Goal: Task Accomplishment & Management: Use online tool/utility

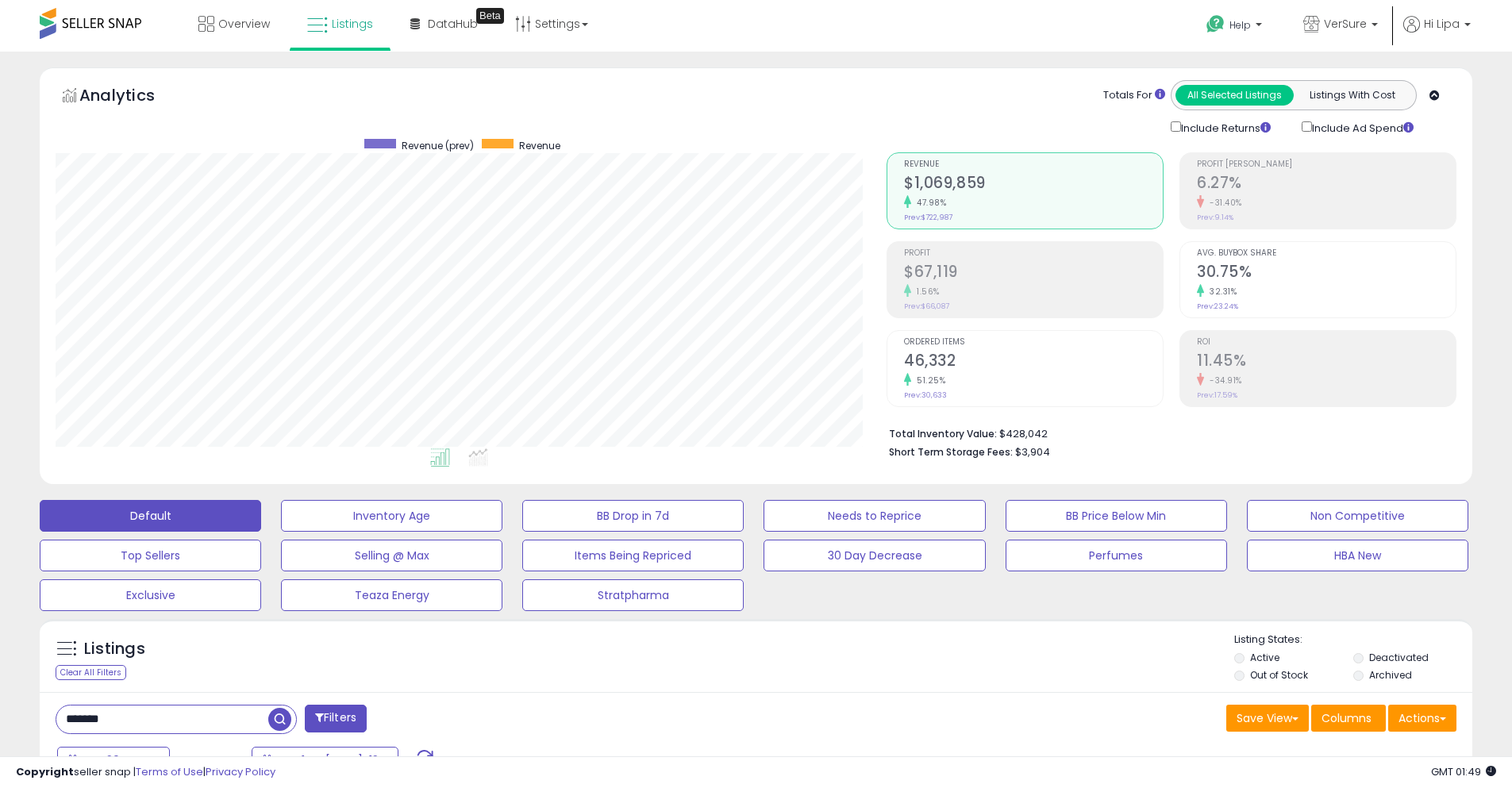
select select "**"
drag, startPoint x: 1084, startPoint y: 561, endPoint x: 116, endPoint y: 13, distance: 1112.4
click at [502, 531] on button "Perfumes" at bounding box center [391, 515] width 221 height 31
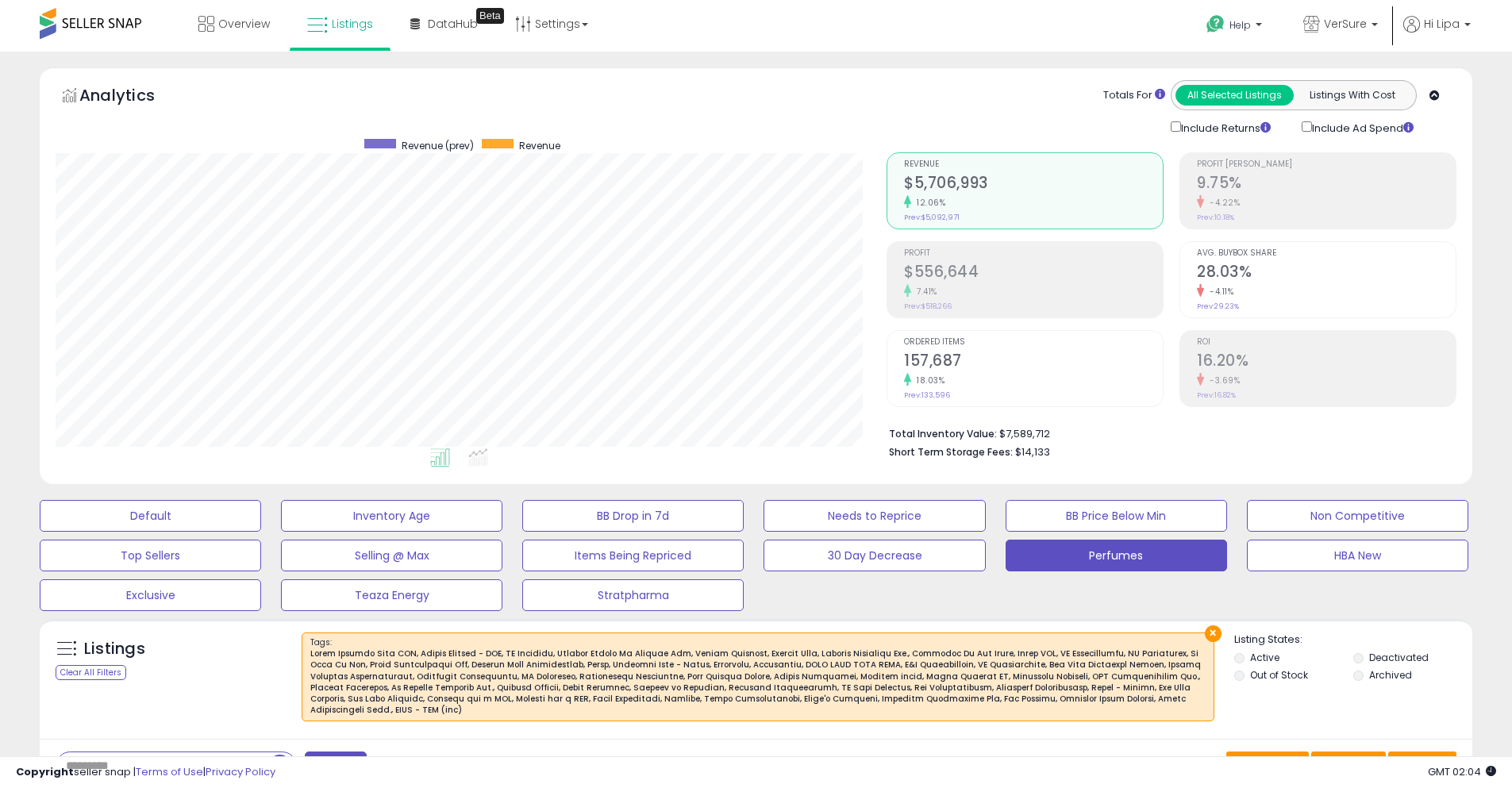
select select "**"
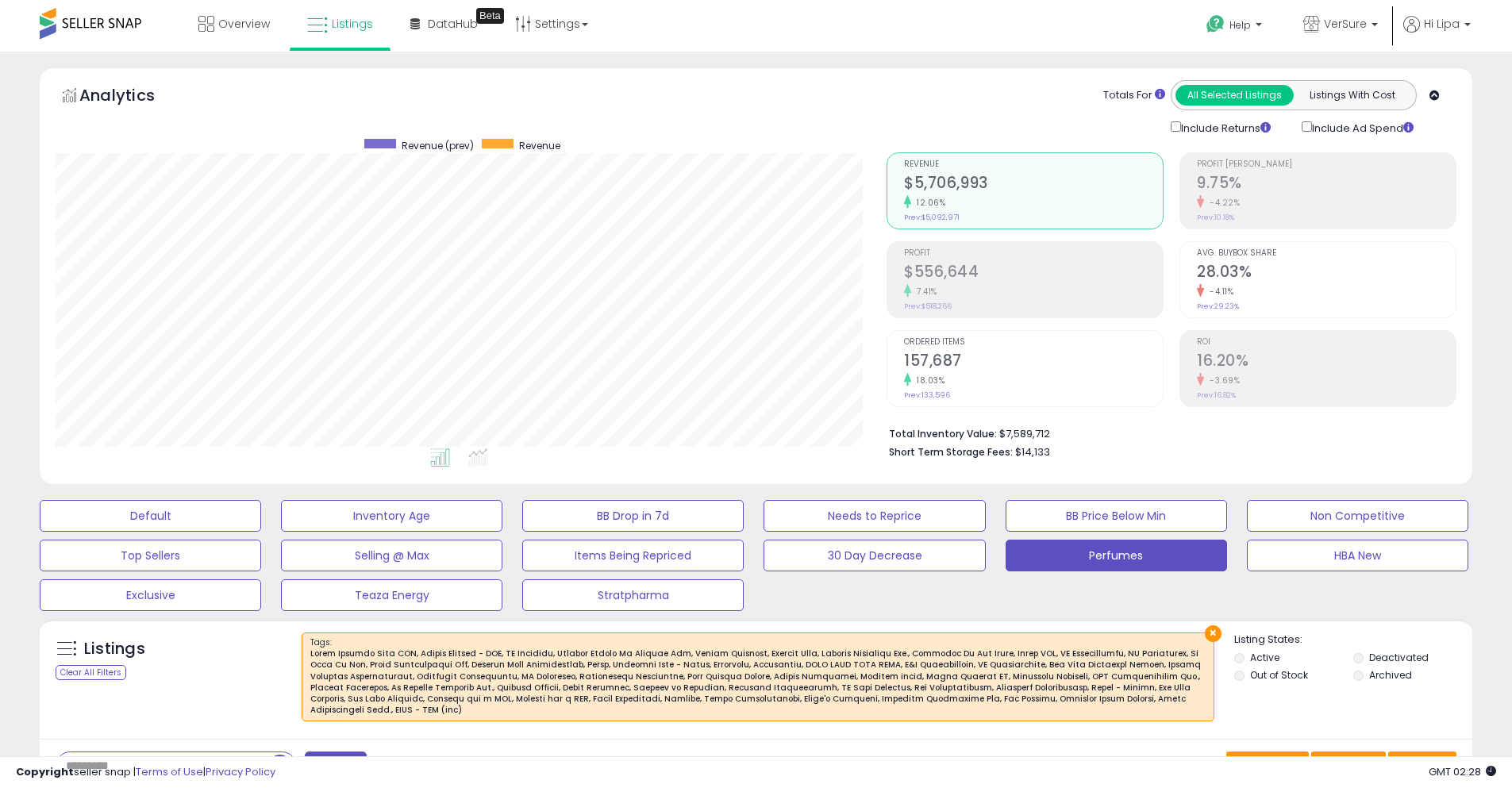
scroll to position [325, 831]
select select "**"
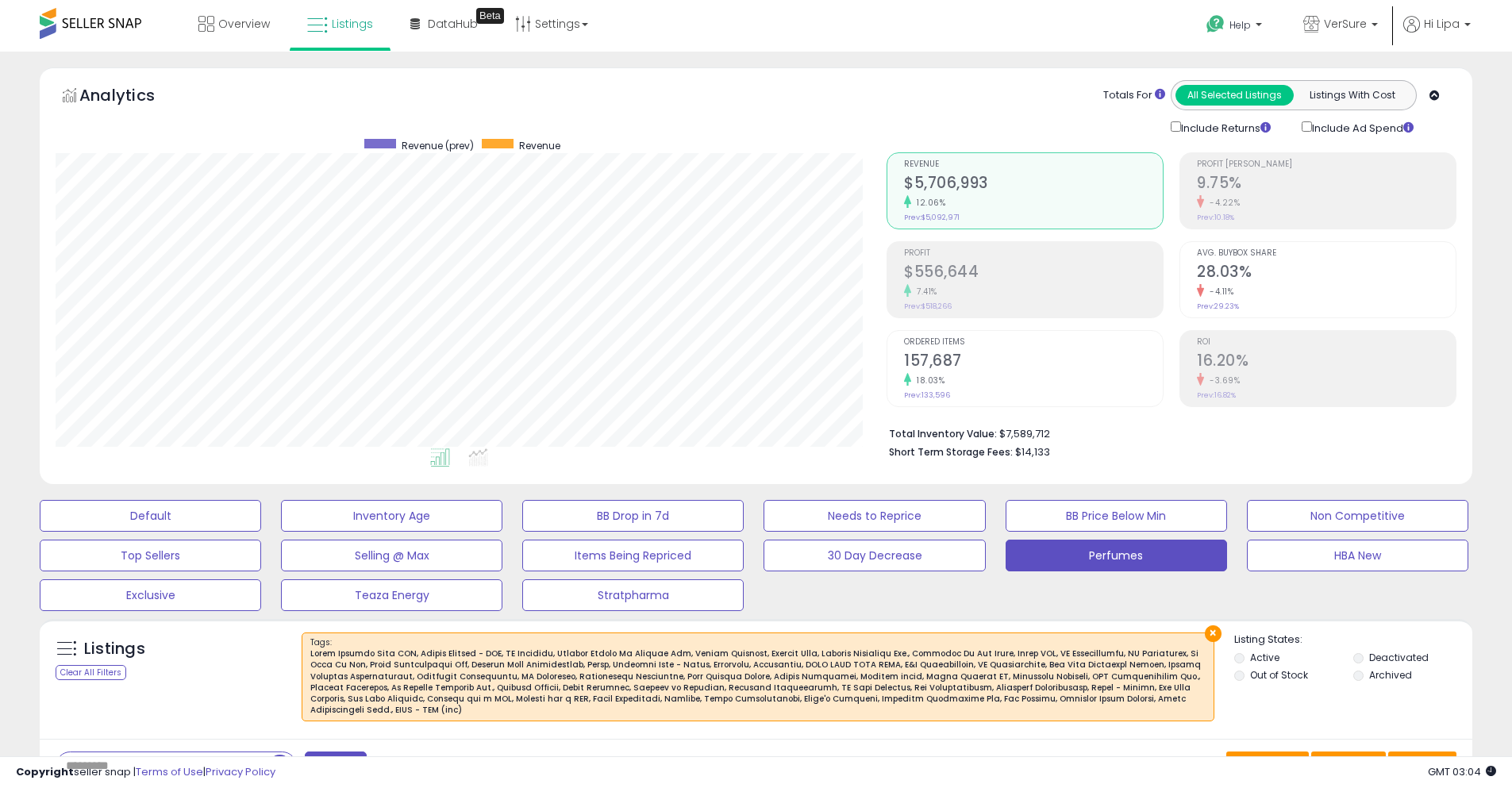
select select "**"
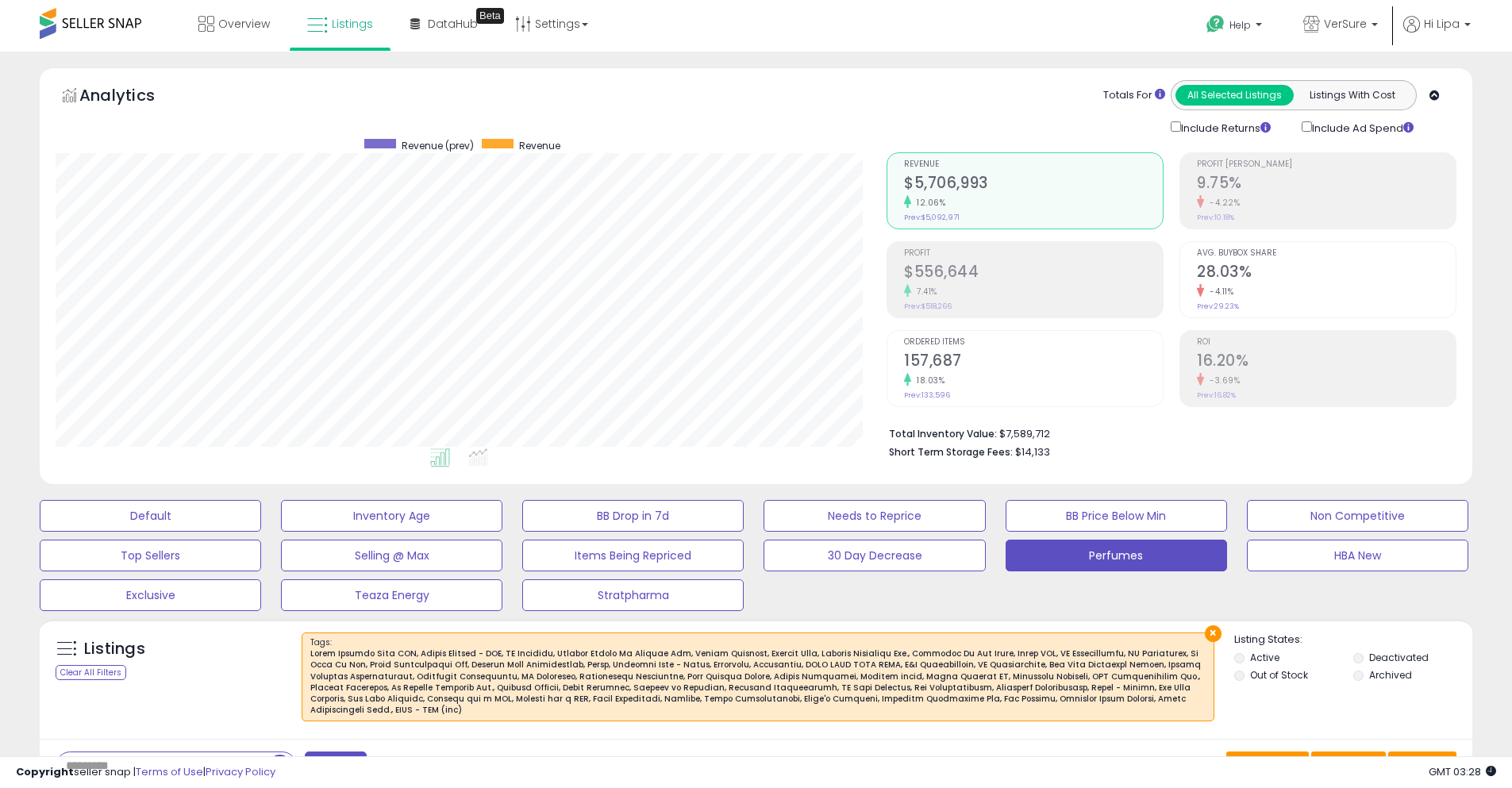
scroll to position [325, 831]
select select "**"
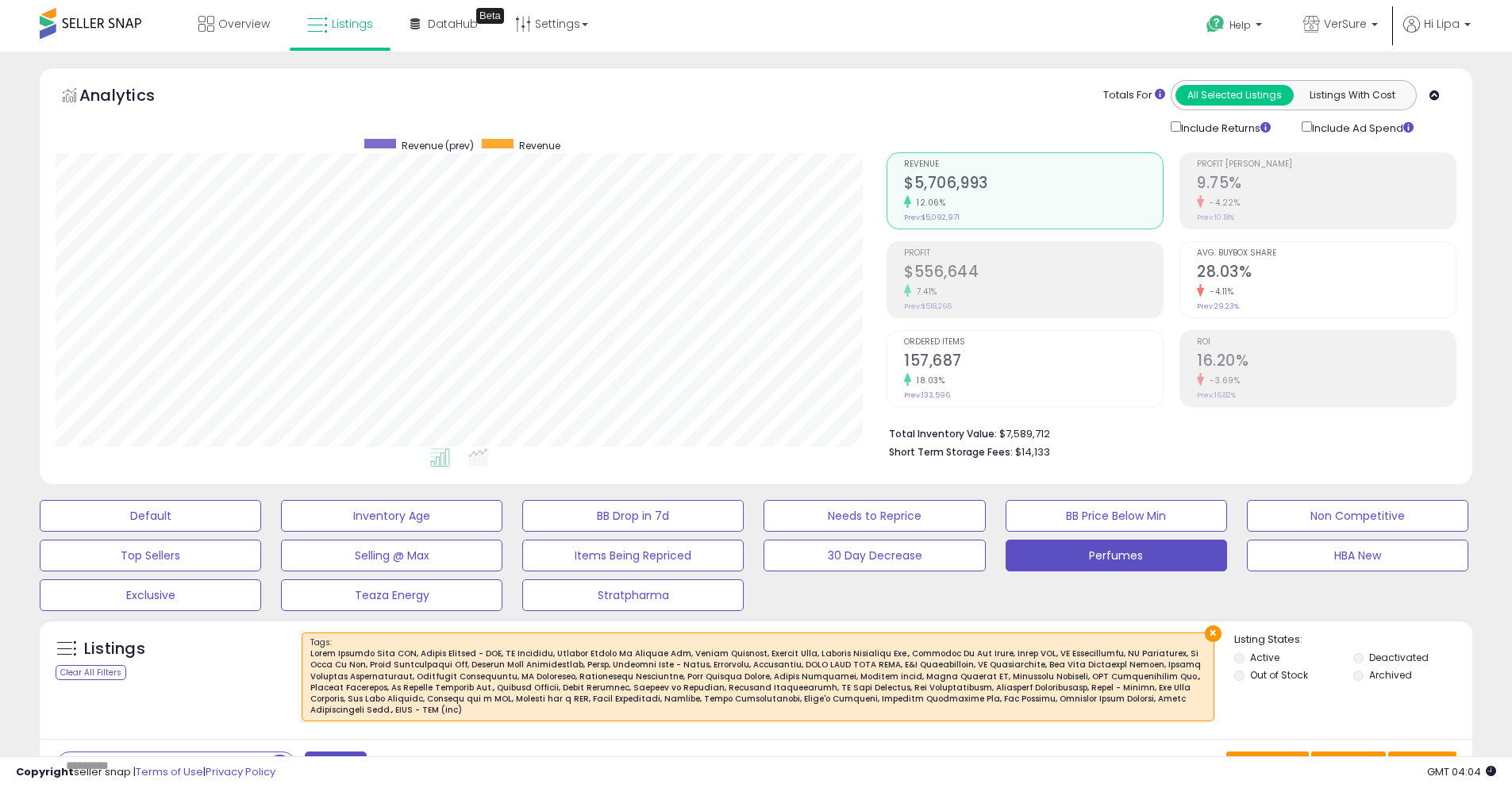
select select "**"
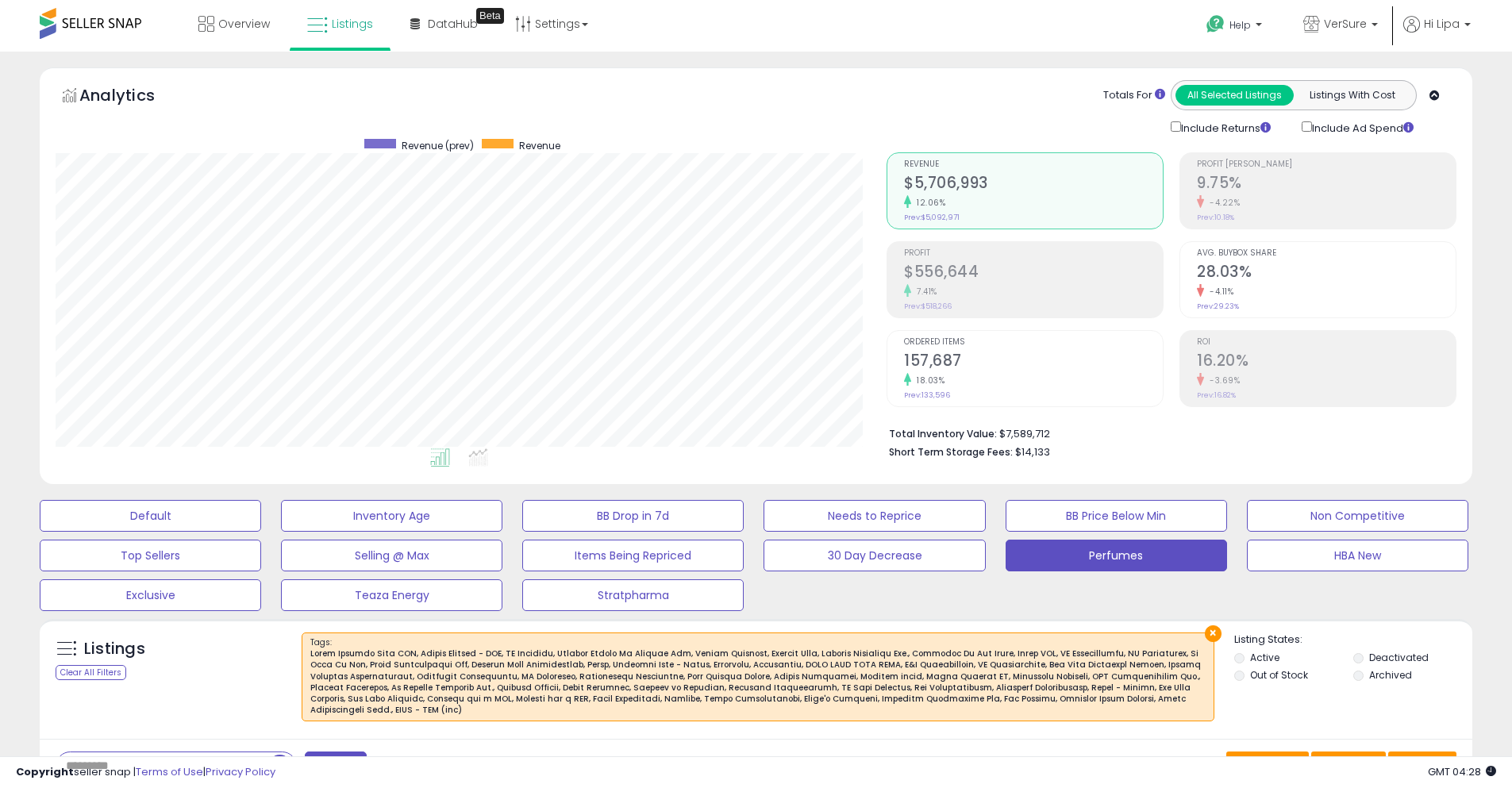
scroll to position [325, 831]
select select "**"
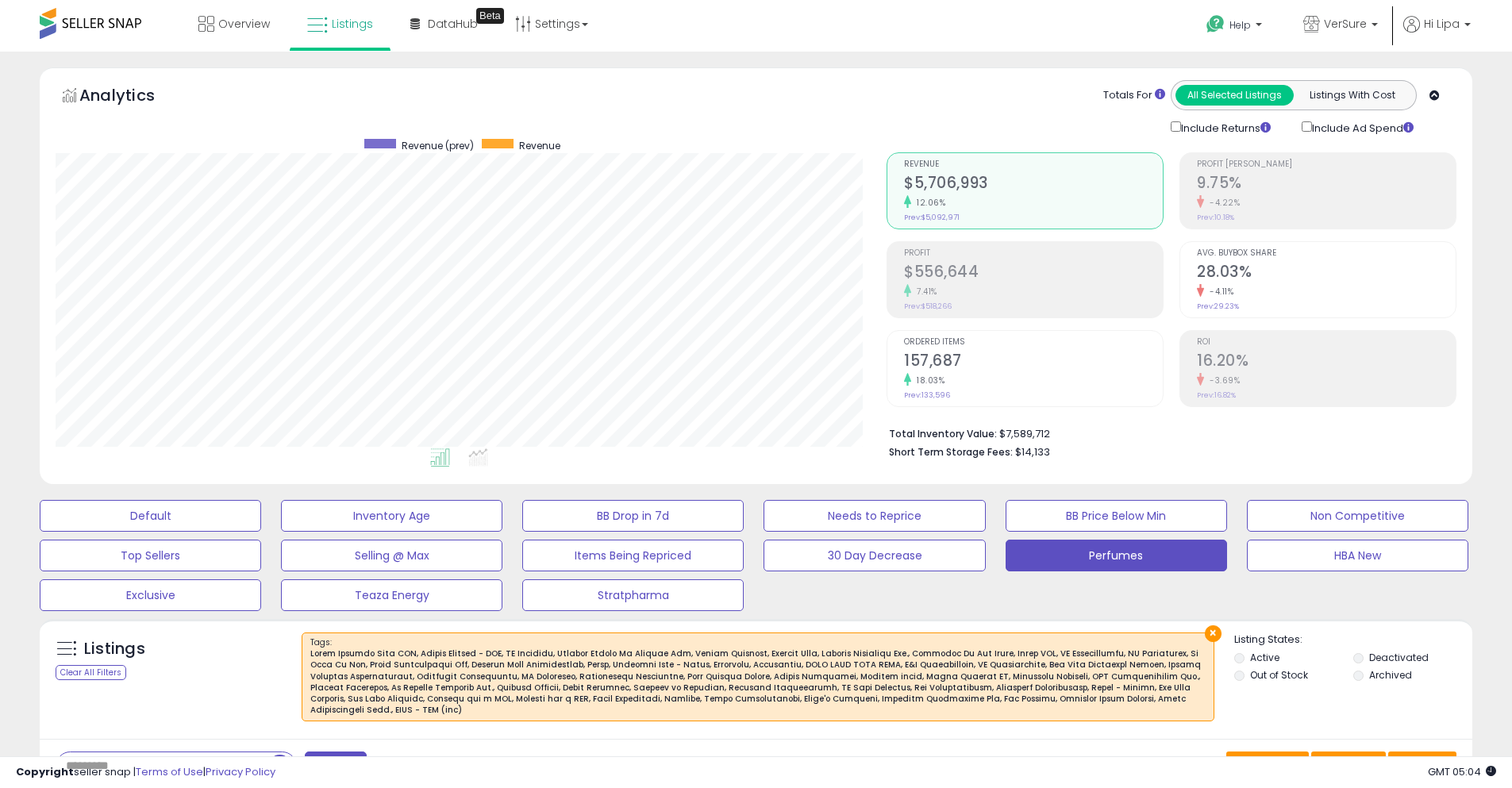
select select "**"
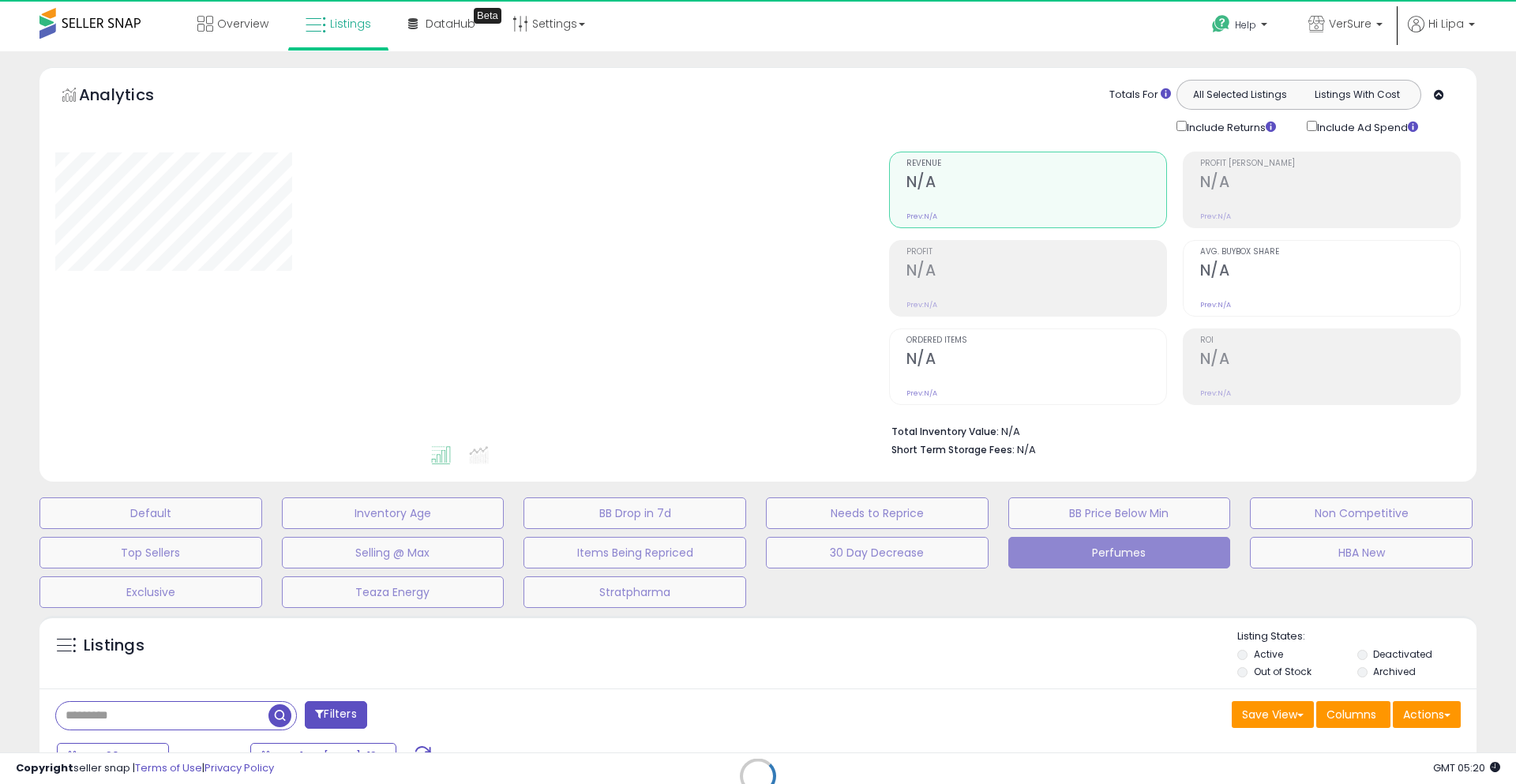
select select "**"
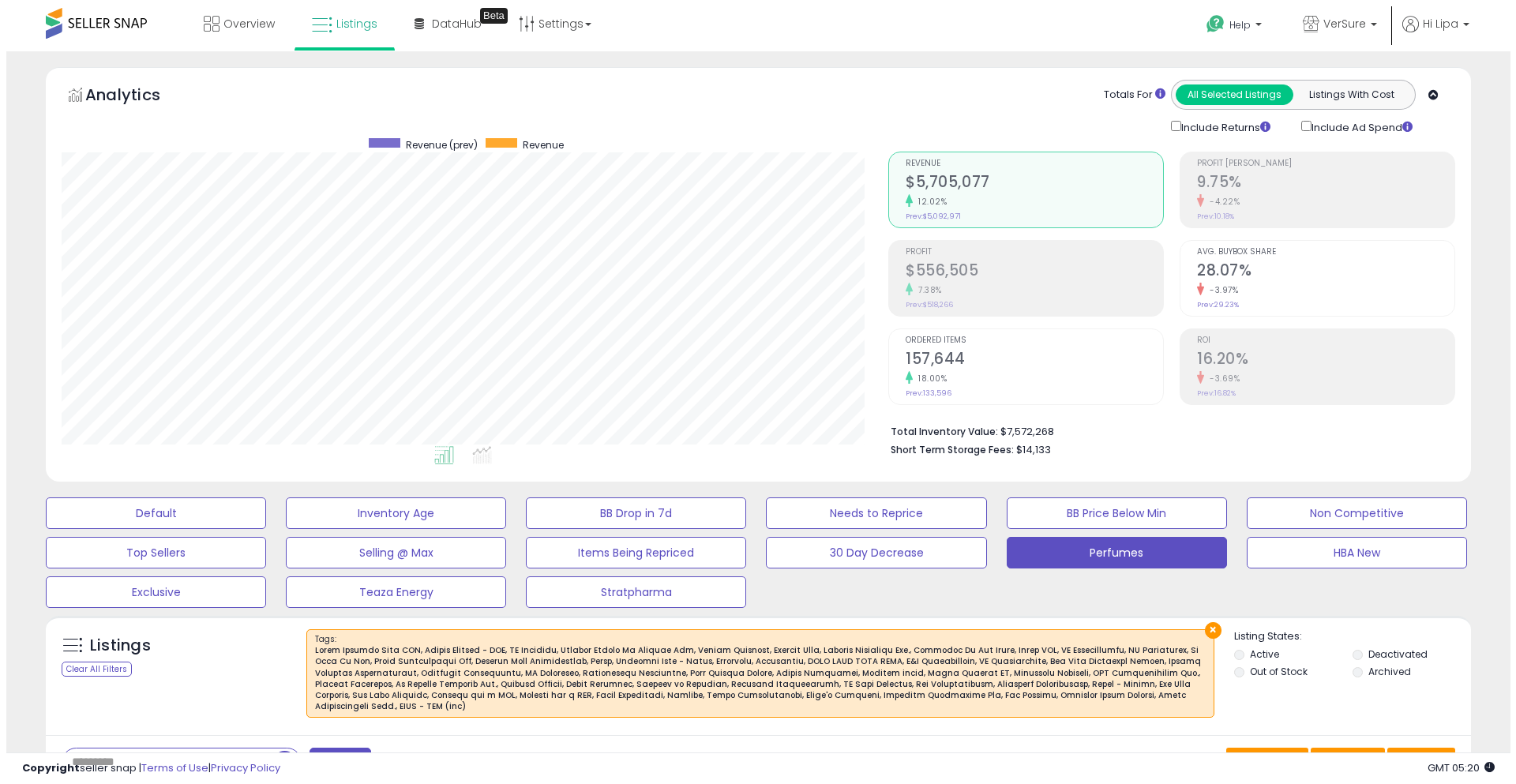
scroll to position [324, 826]
drag, startPoint x: 228, startPoint y: 509, endPoint x: 28, endPoint y: 217, distance: 353.9
click at [228, 509] on button "Default" at bounding box center [149, 513] width 220 height 31
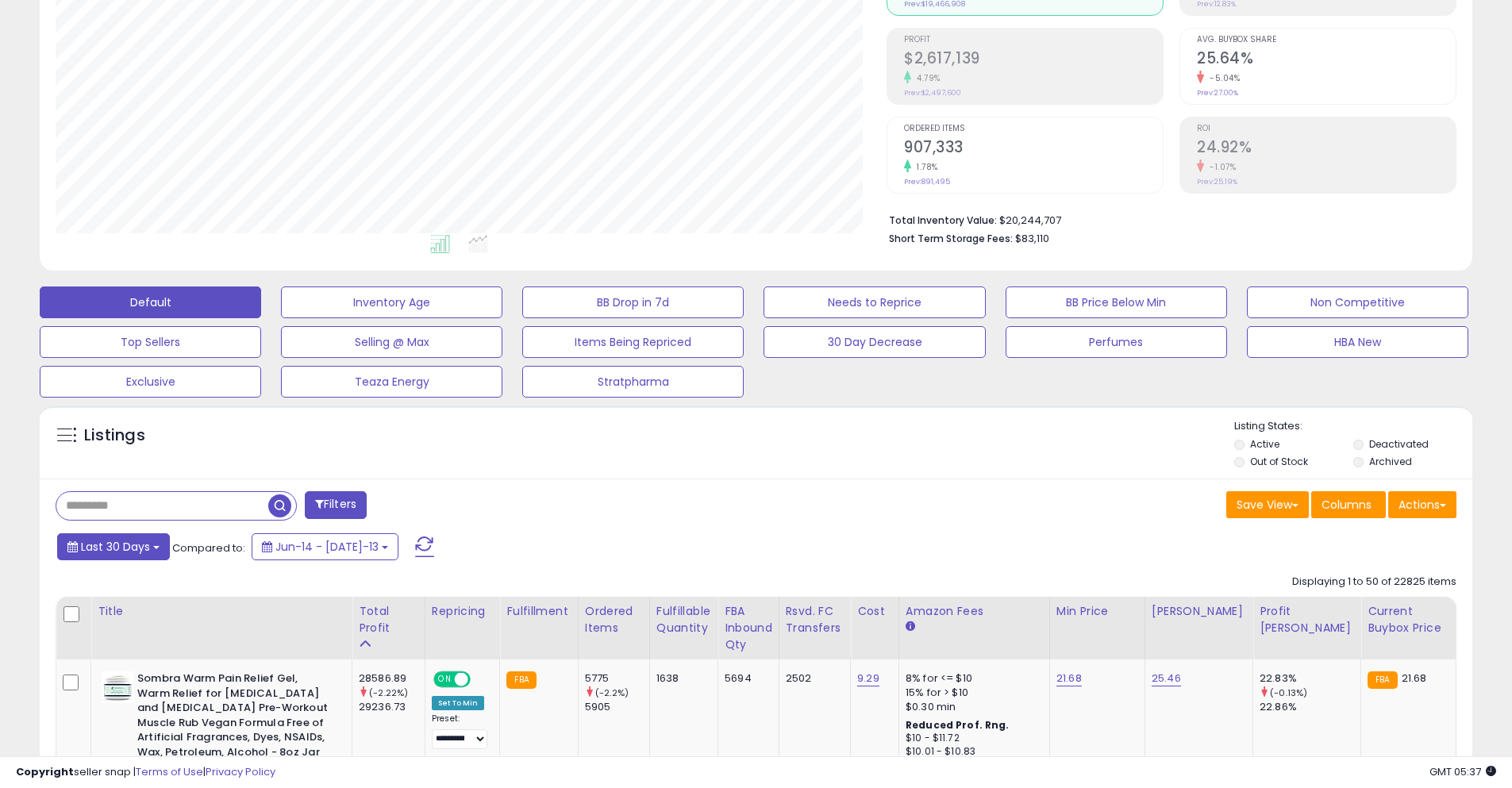
scroll to position [238, 0]
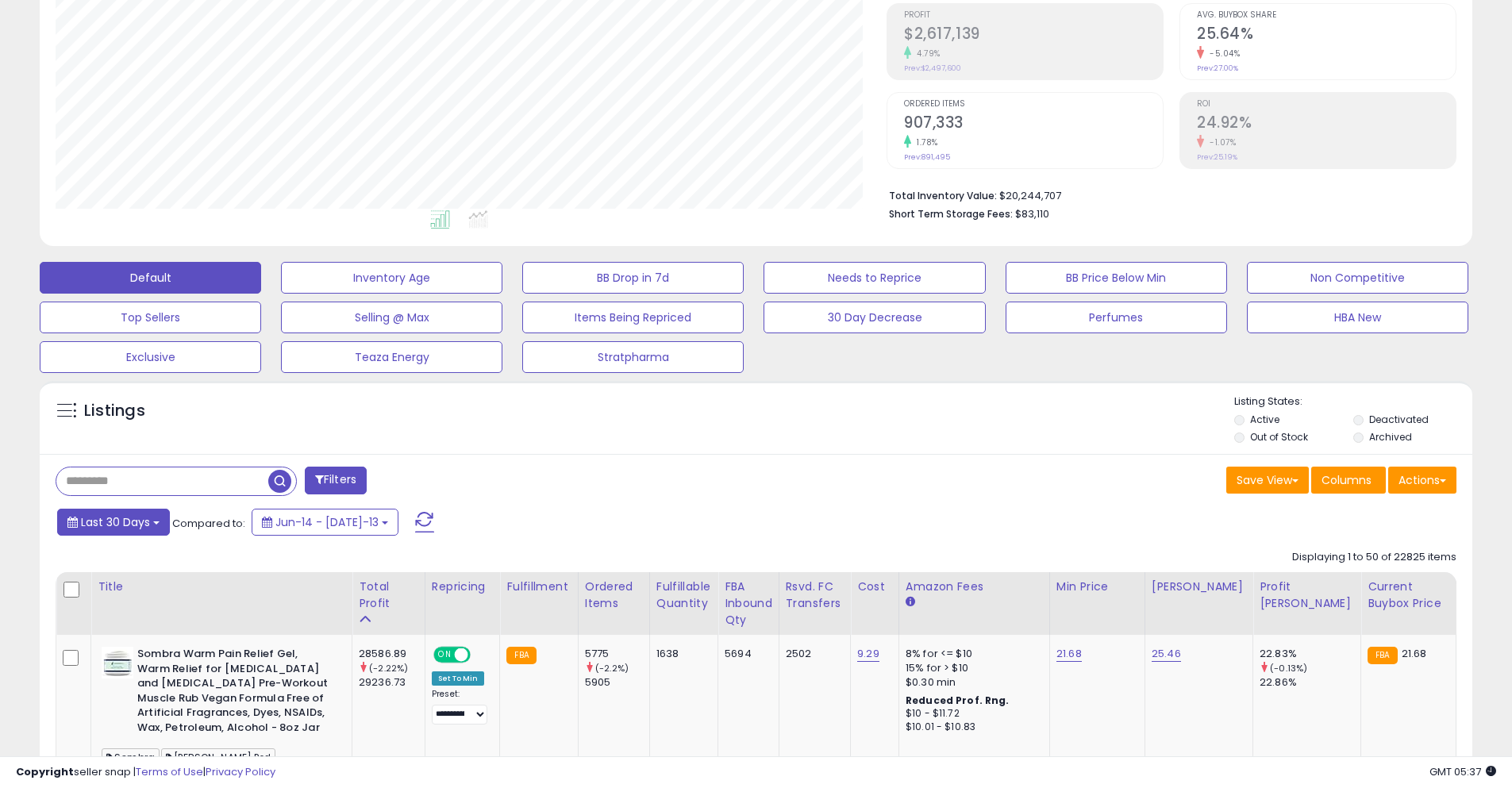
click at [108, 530] on button "Last 30 Days" at bounding box center [114, 522] width 113 height 27
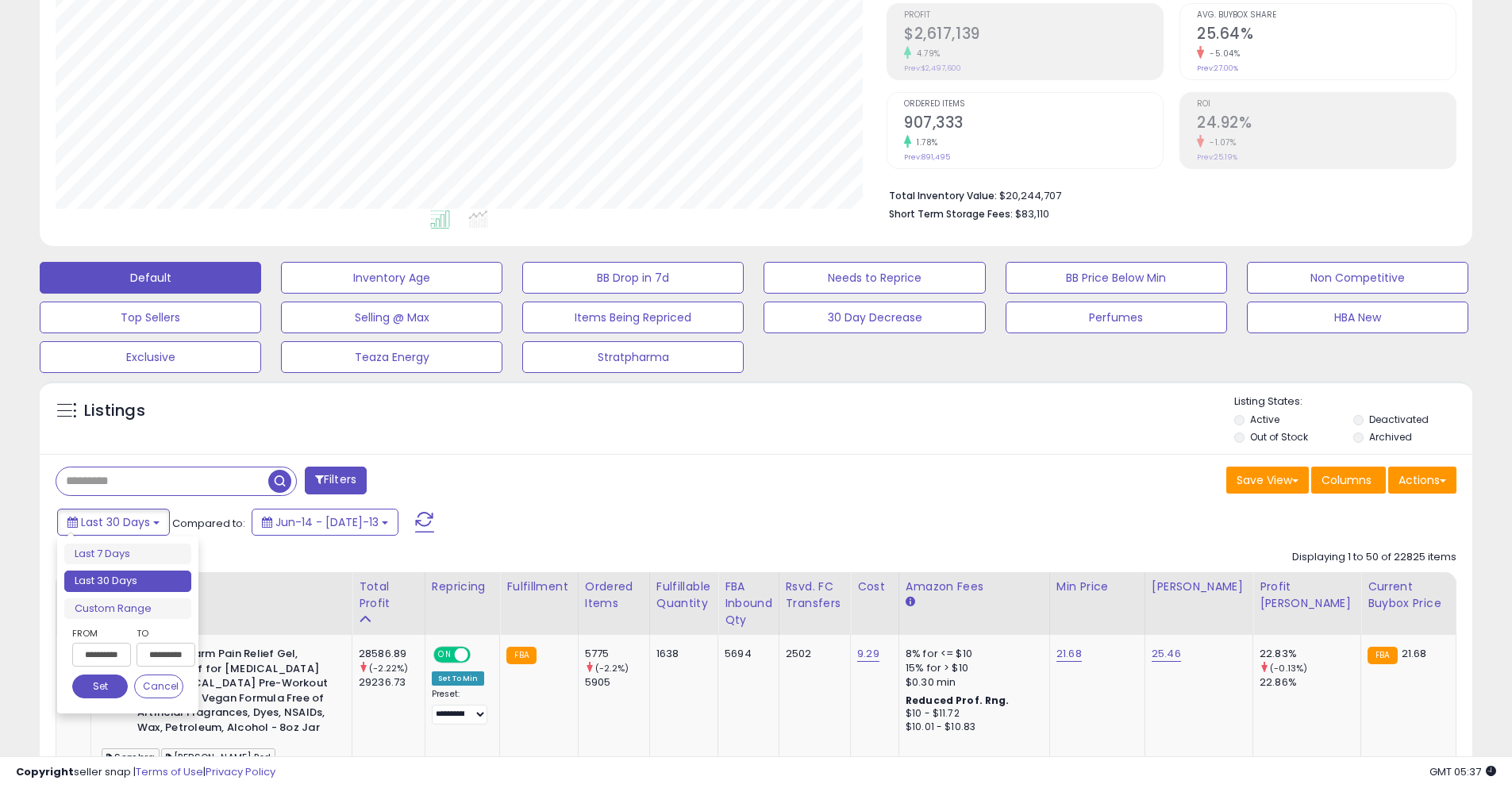
click at [118, 656] on input "**********" at bounding box center [101, 654] width 59 height 24
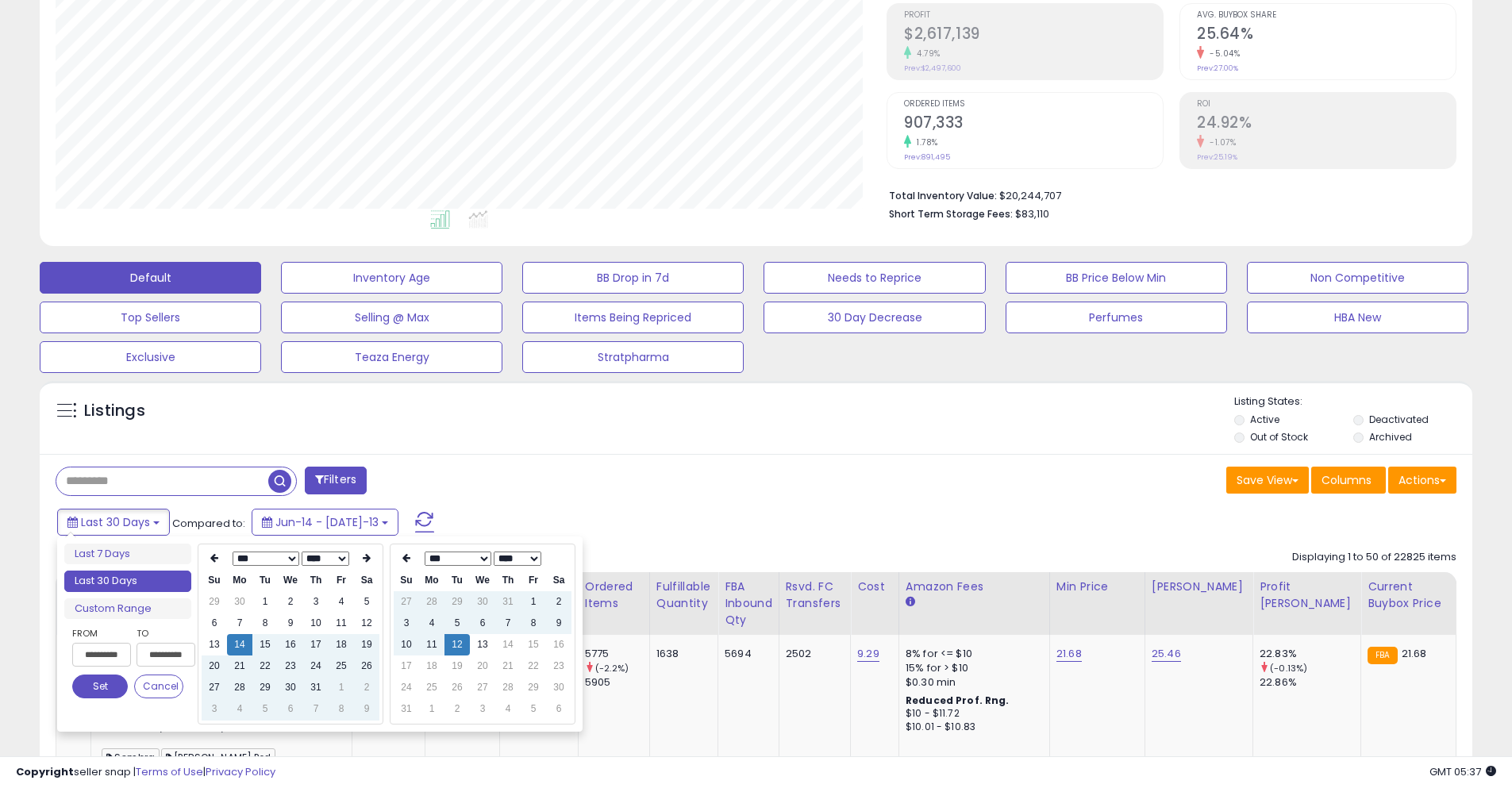
type input "**********"
click at [413, 641] on td "10" at bounding box center [407, 645] width 26 height 22
click at [459, 646] on td "12" at bounding box center [457, 645] width 26 height 22
type input "**********"
click at [366, 559] on icon at bounding box center [366, 558] width 8 height 10
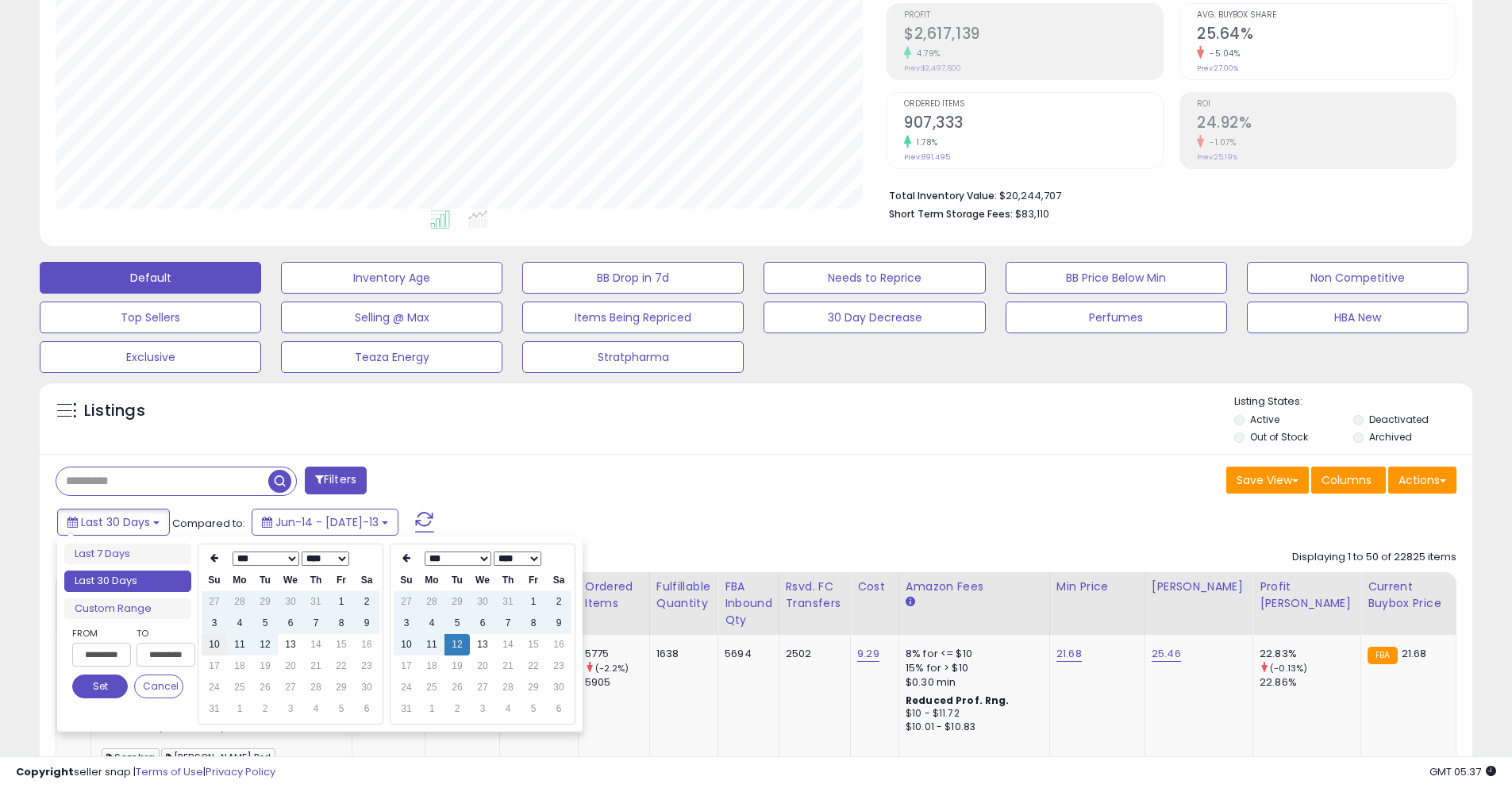
type input "**********"
click at [216, 645] on td "10" at bounding box center [214, 645] width 26 height 22
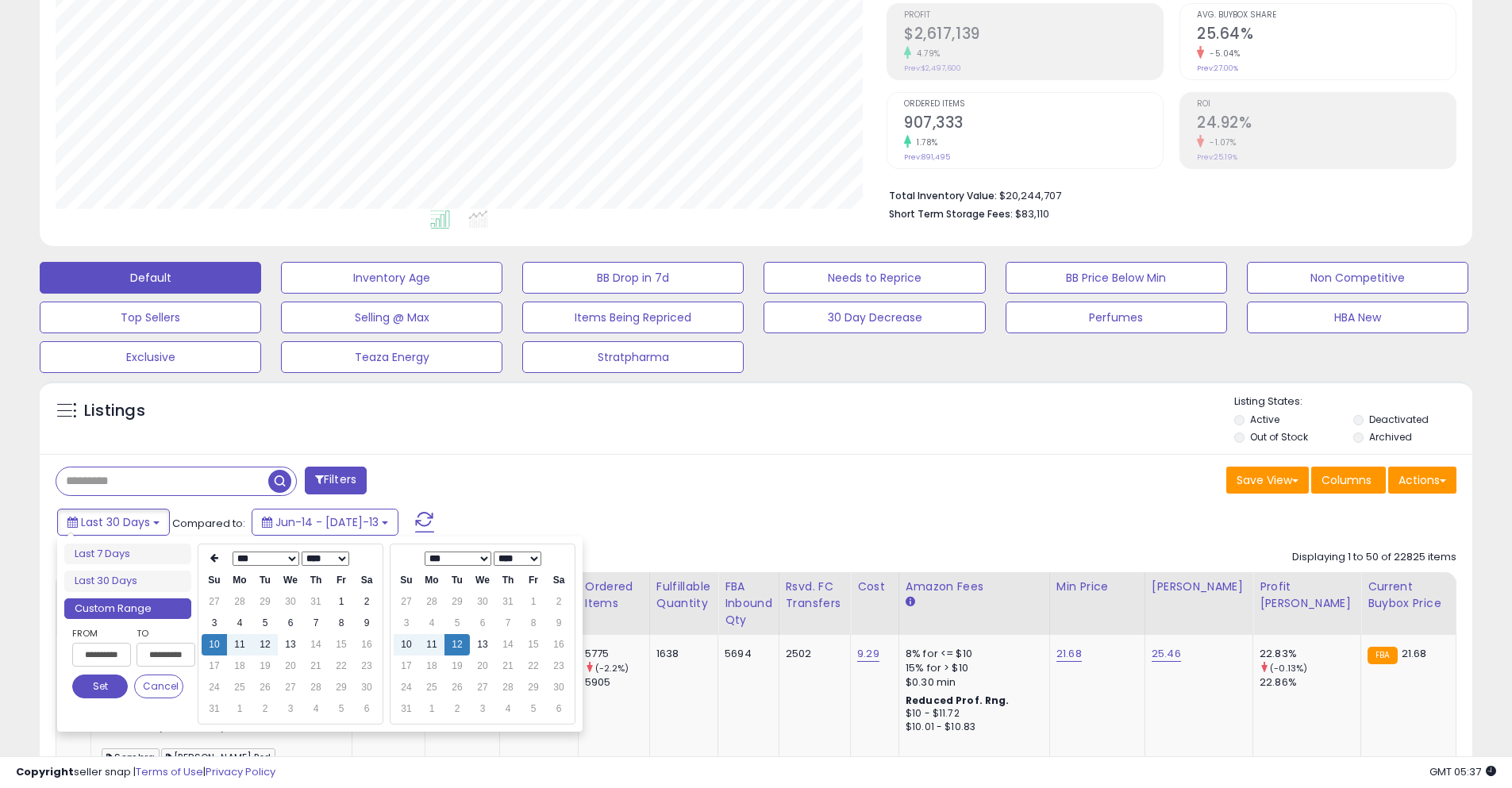
click at [101, 680] on button "Set" at bounding box center [100, 687] width 56 height 24
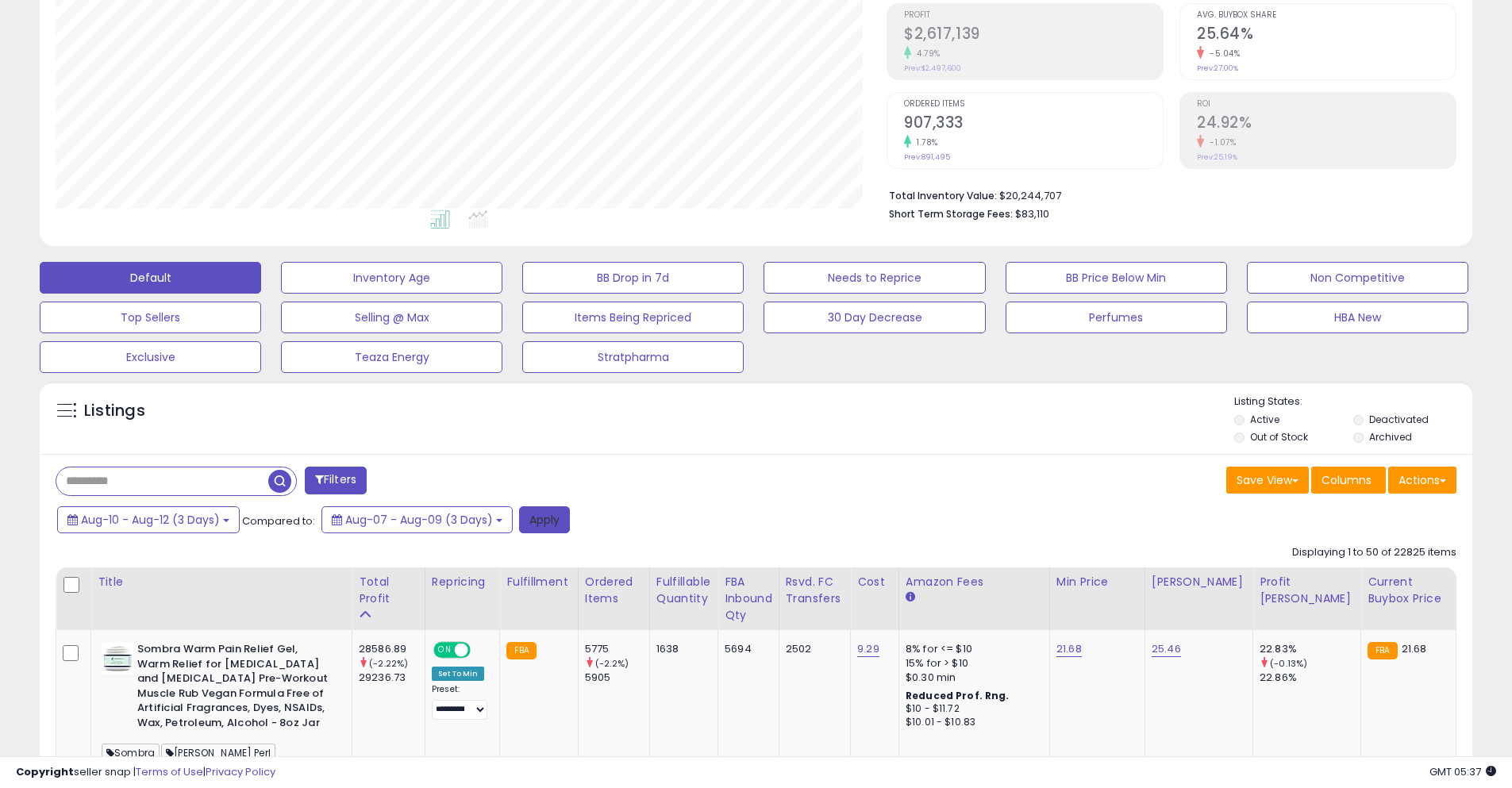
click at [532, 524] on button "Apply" at bounding box center [544, 520] width 51 height 27
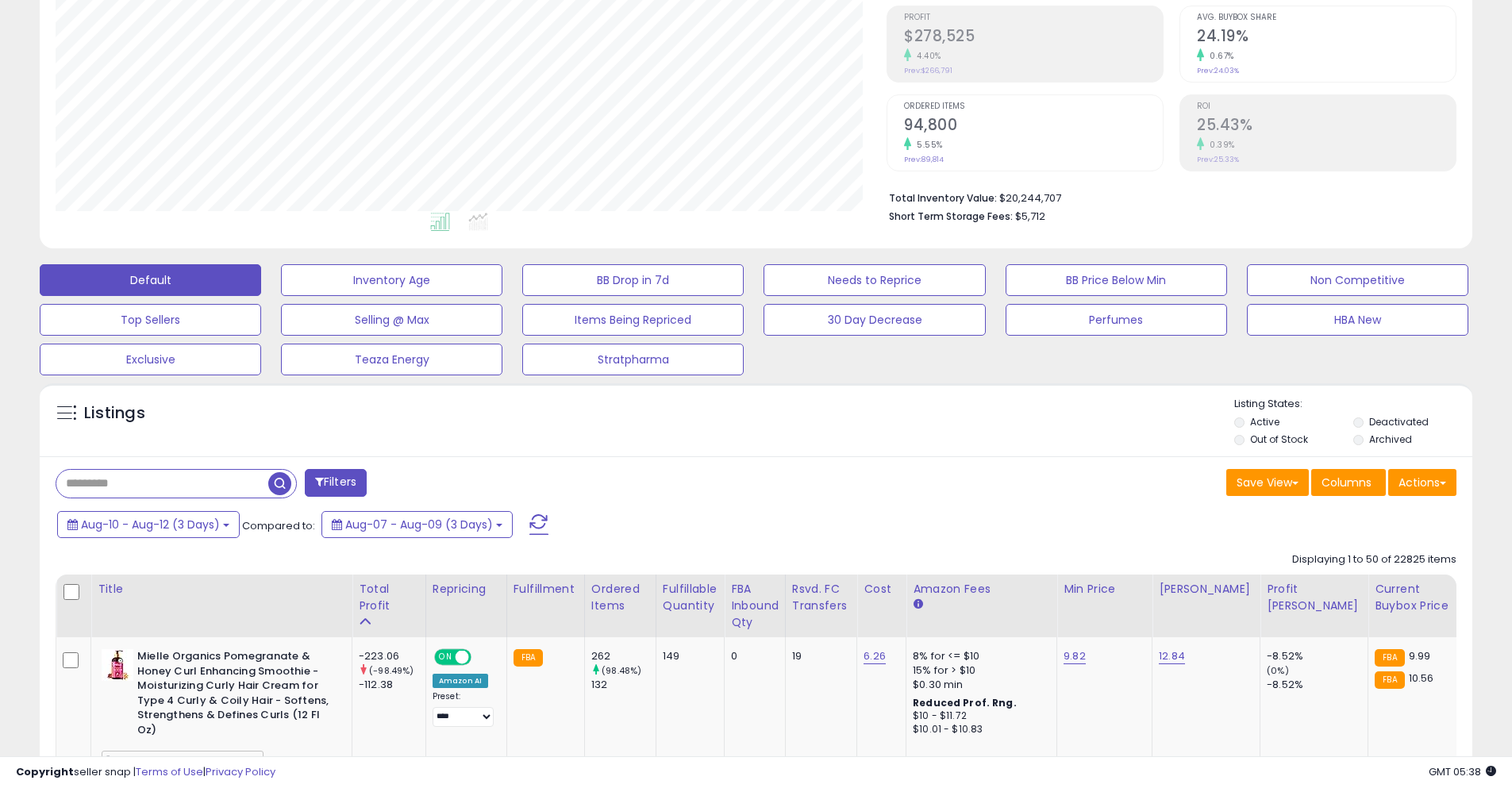
scroll to position [325, 831]
drag, startPoint x: 385, startPoint y: 601, endPoint x: 306, endPoint y: 571, distance: 84.5
click at [385, 601] on div "Total Profit" at bounding box center [389, 597] width 60 height 33
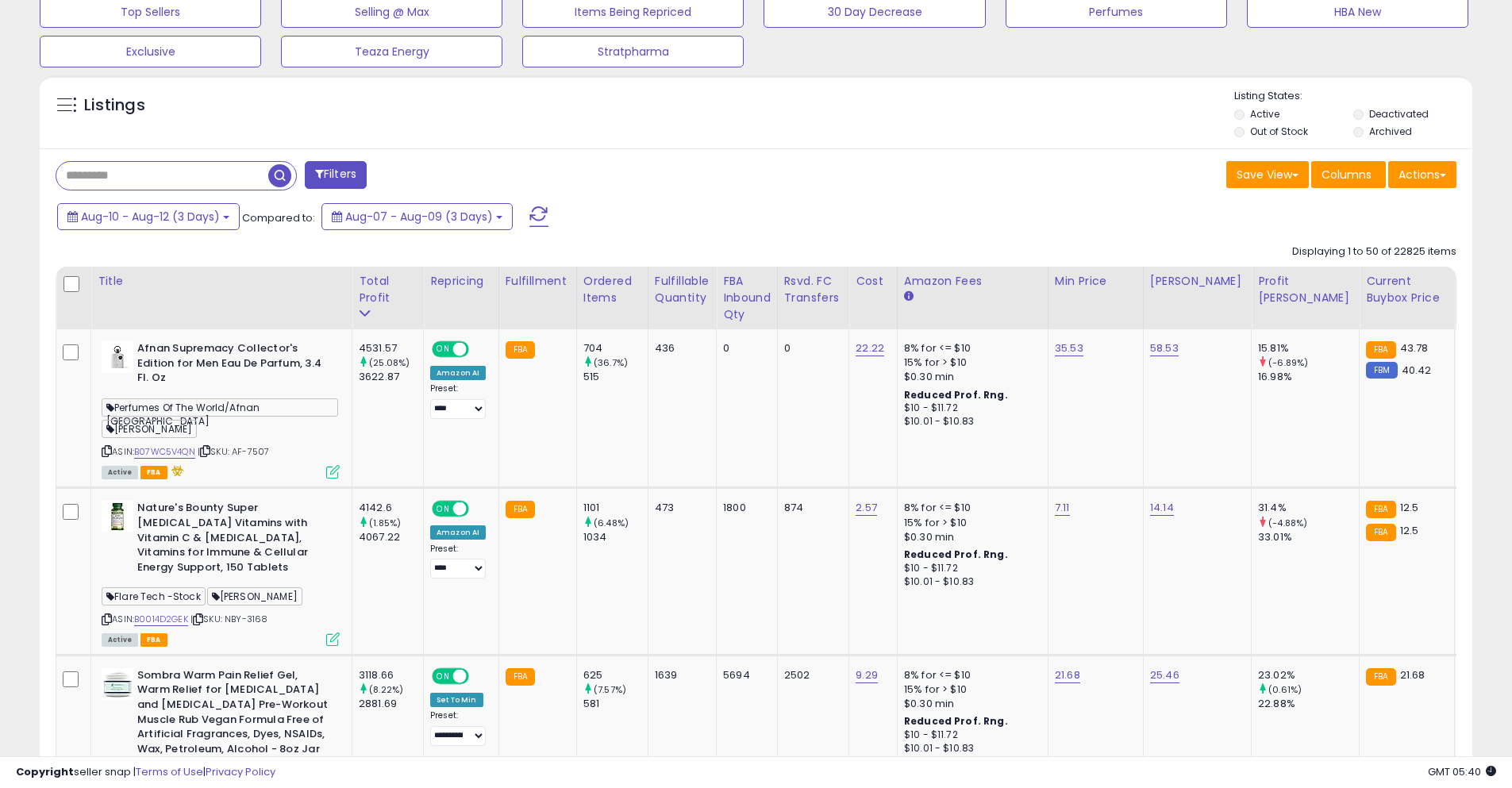
scroll to position [555, 0]
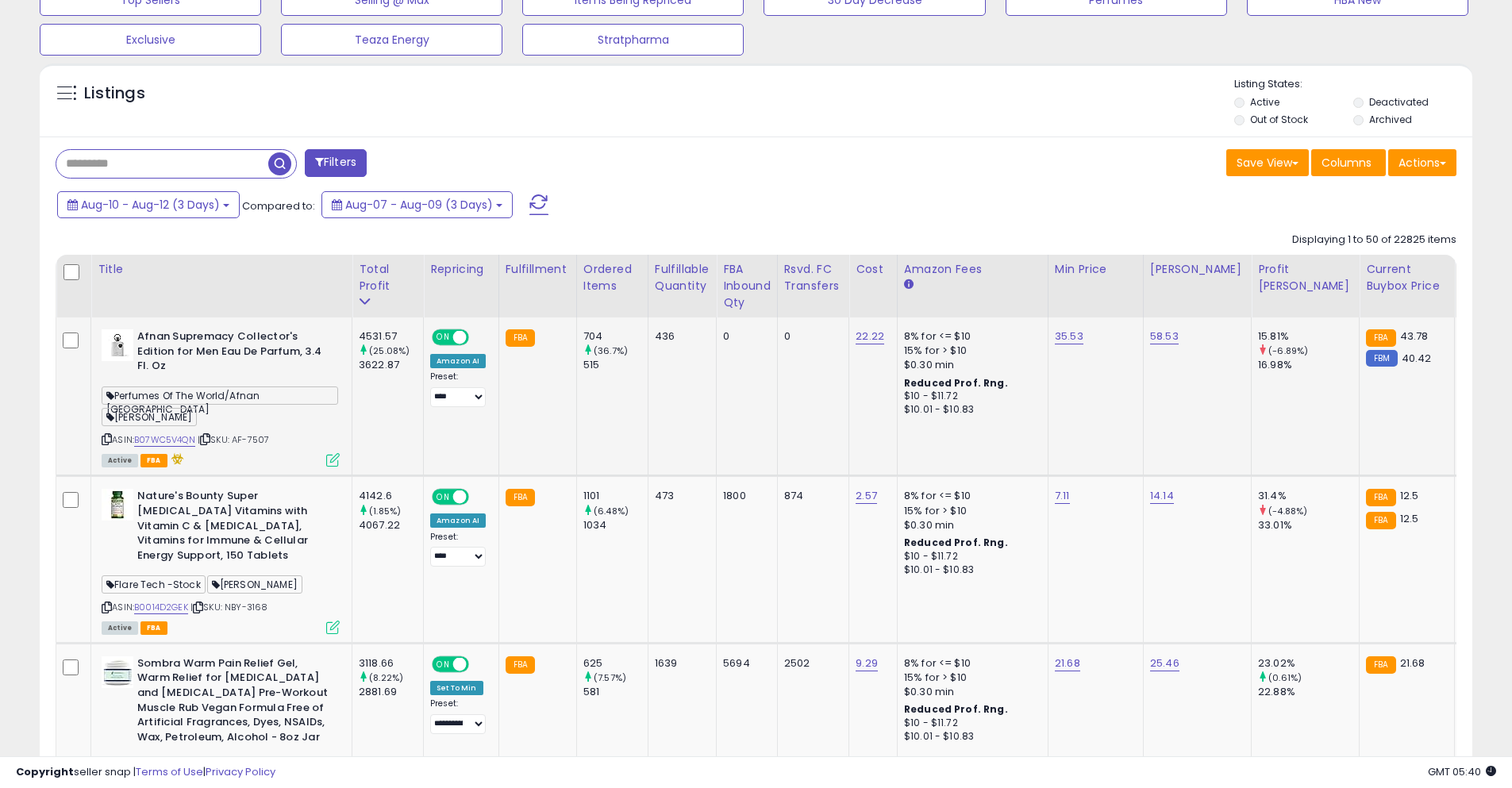
click at [210, 441] on icon at bounding box center [204, 439] width 10 height 9
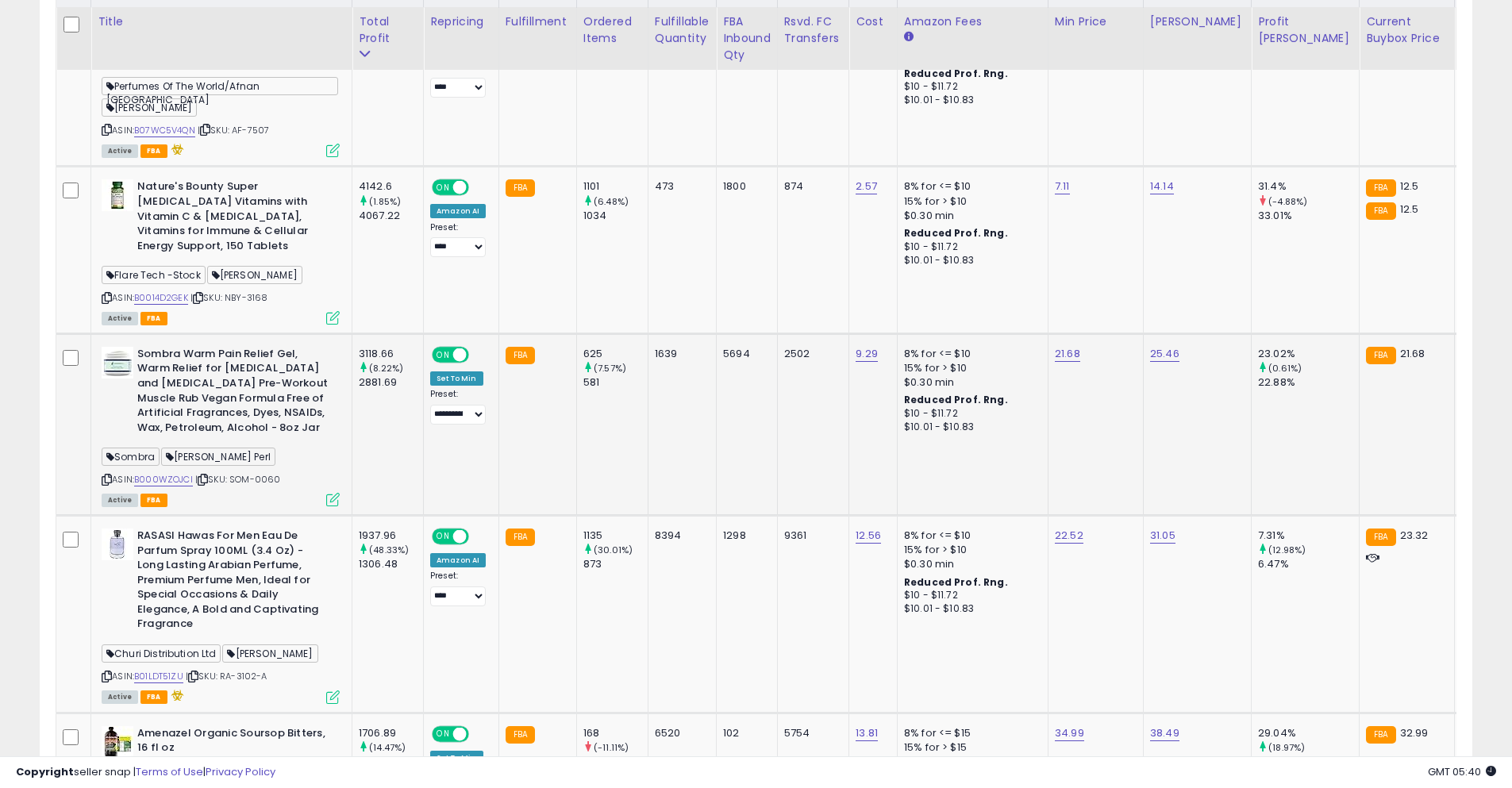
scroll to position [873, 0]
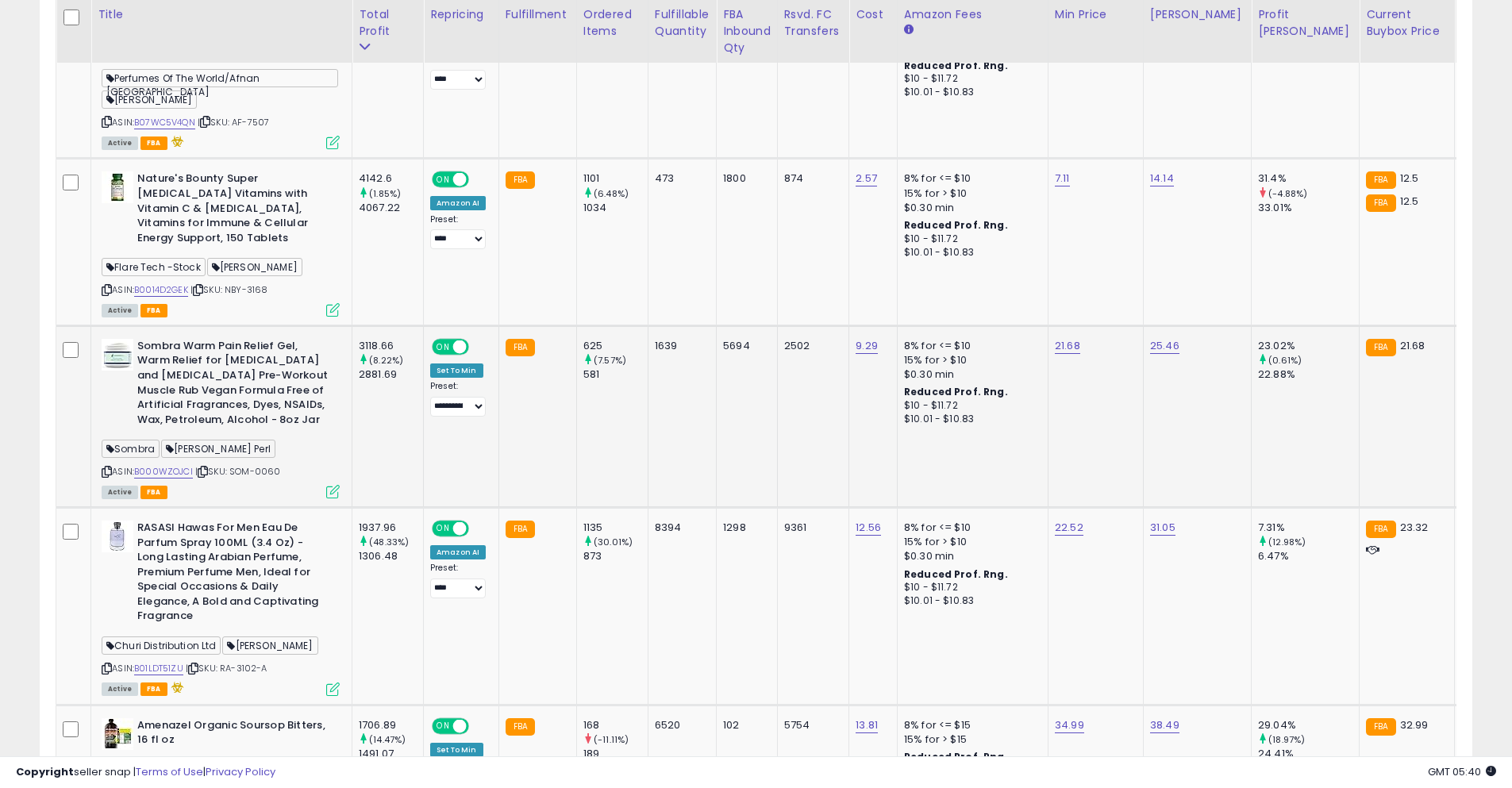
click at [207, 468] on icon at bounding box center [202, 472] width 10 height 9
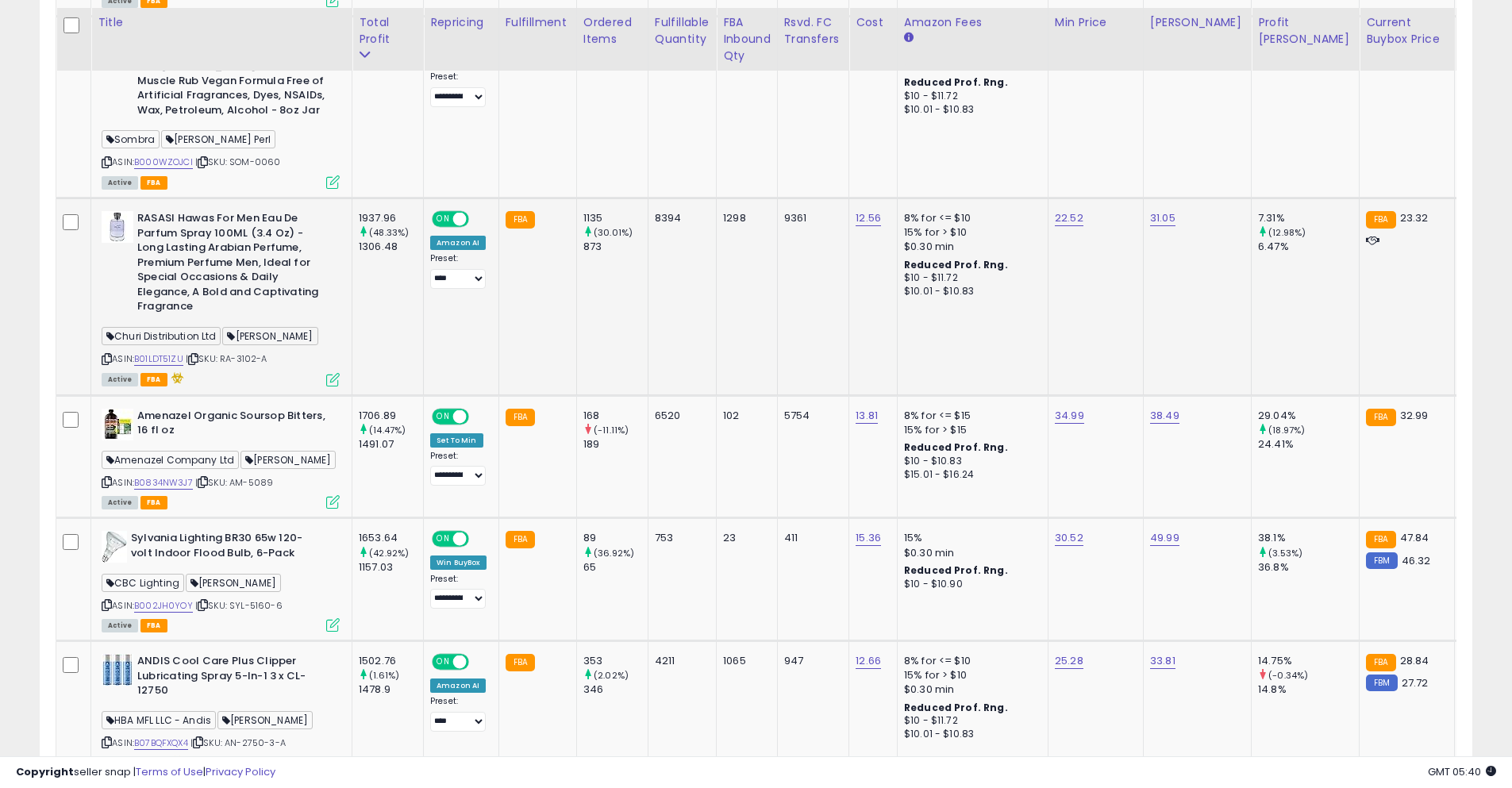
scroll to position [1190, 0]
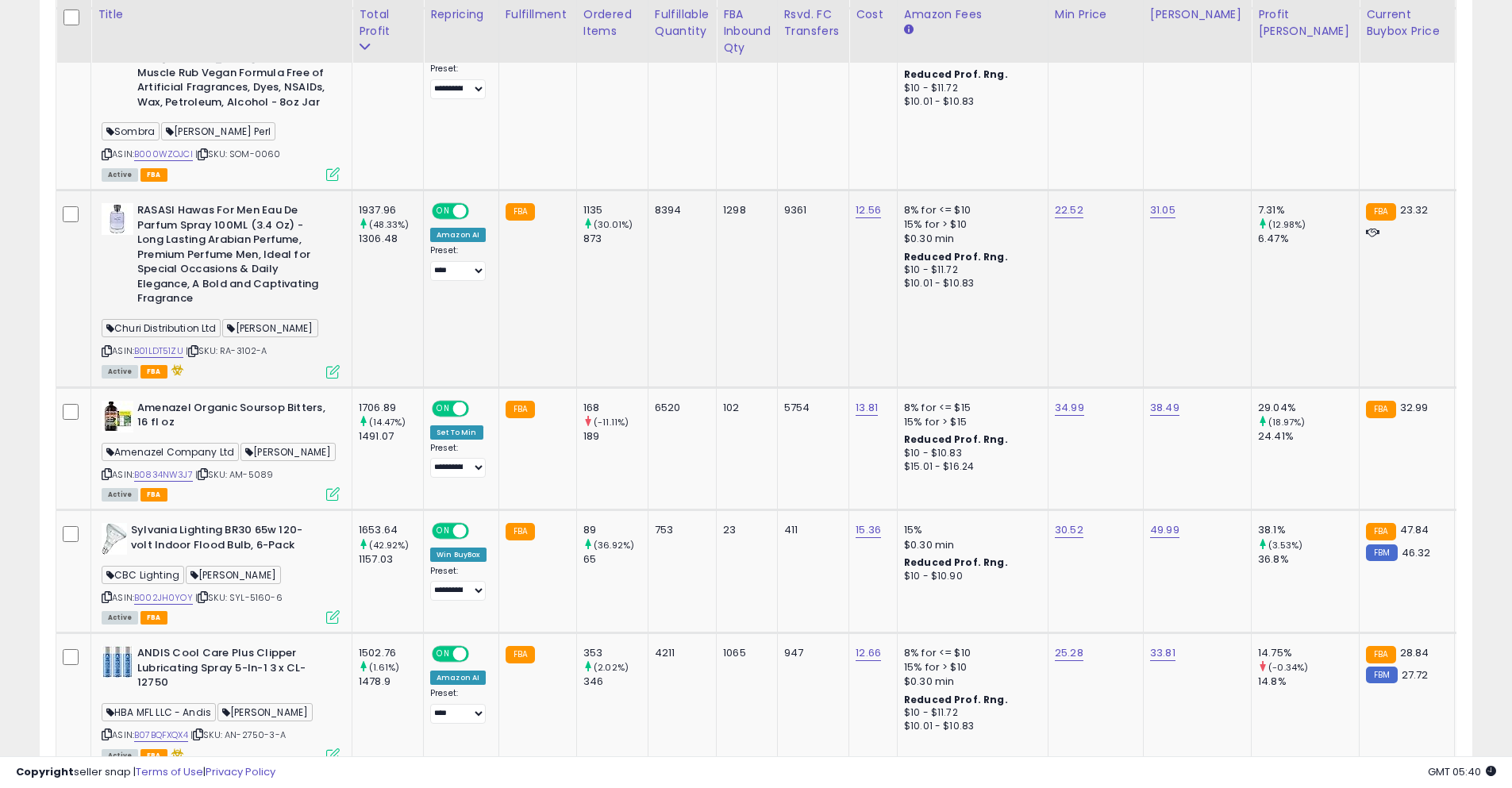
click at [197, 347] on icon at bounding box center [193, 351] width 10 height 9
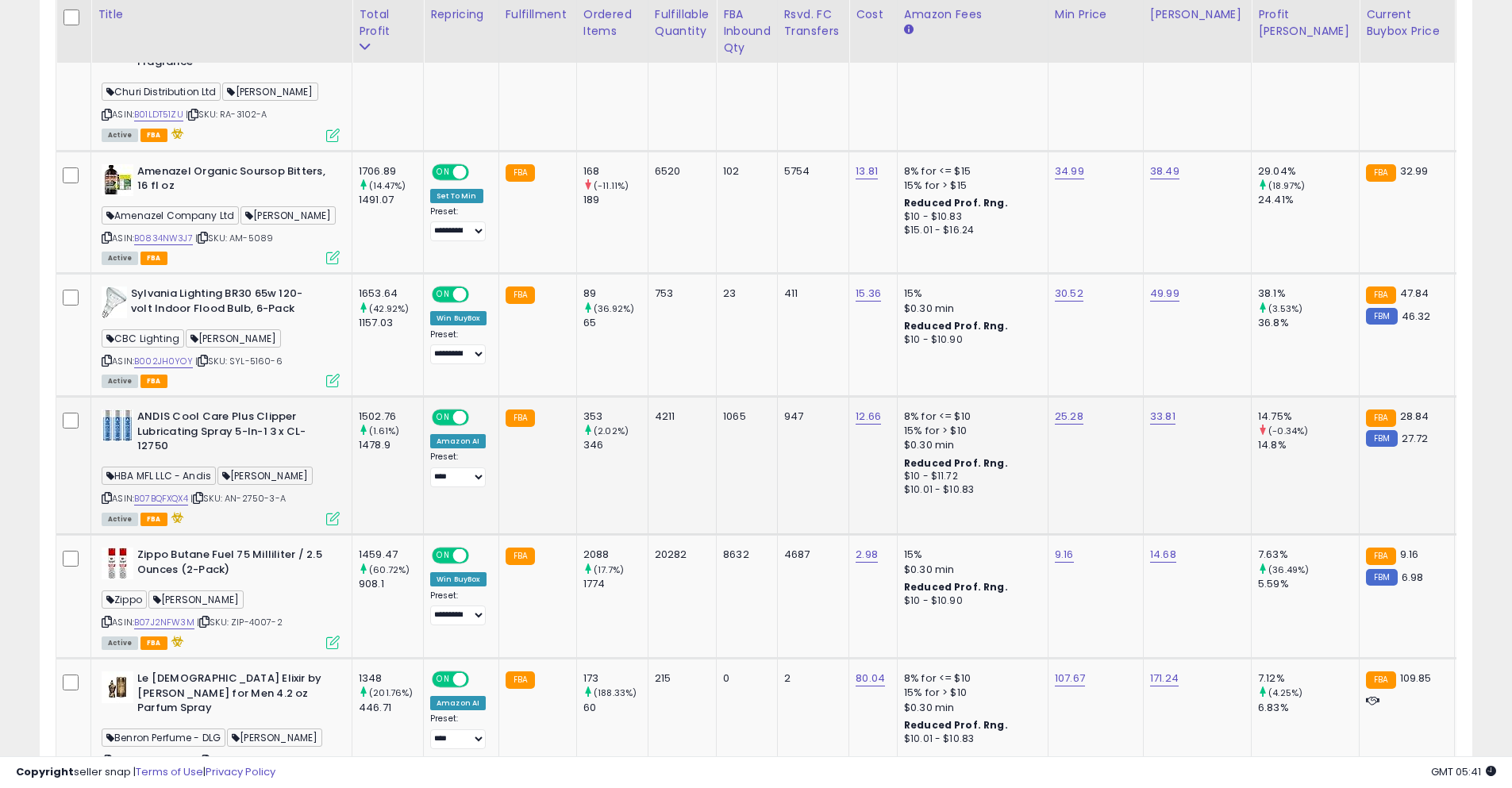
scroll to position [1428, 0]
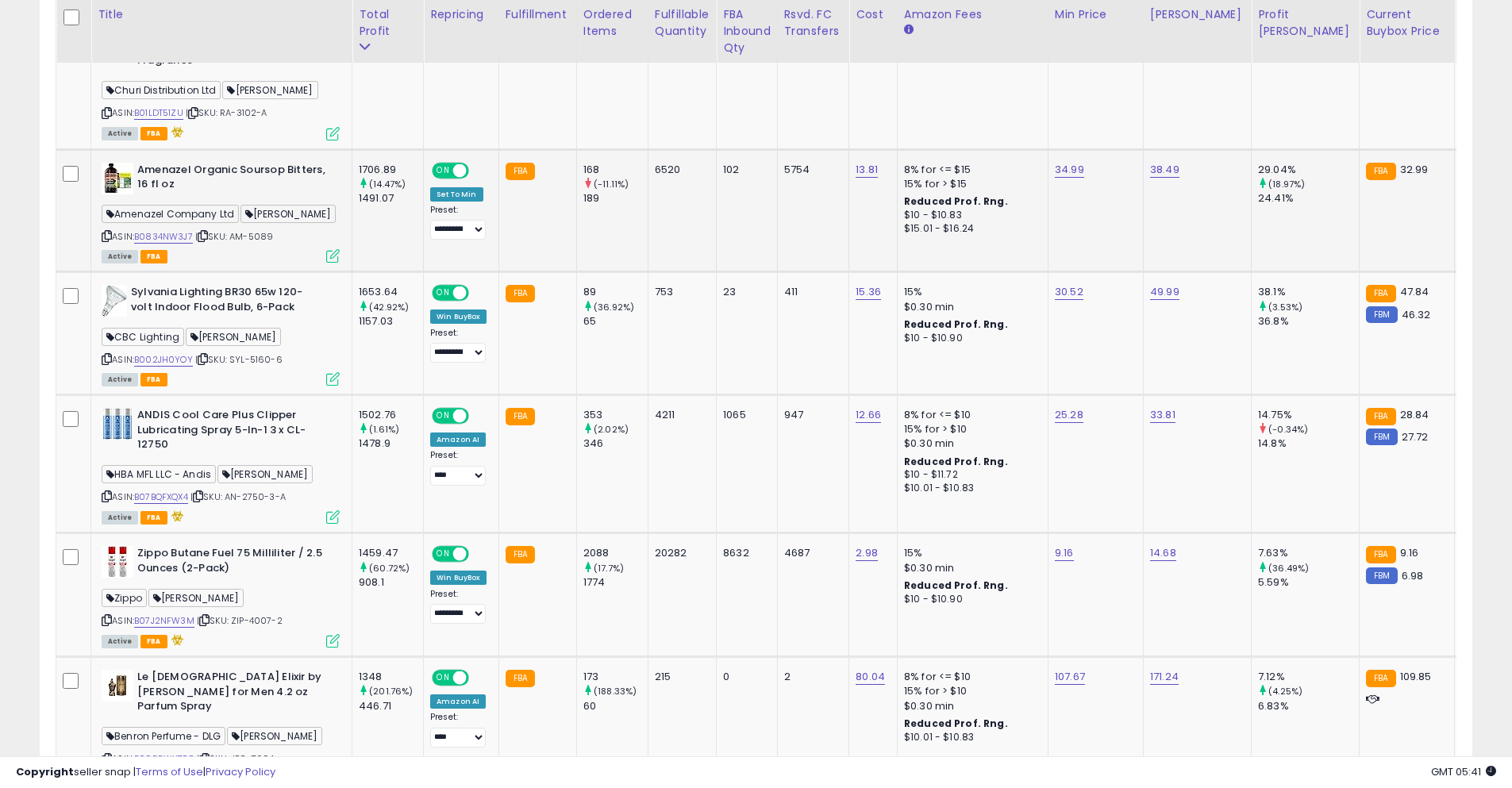
drag, startPoint x: 206, startPoint y: 208, endPoint x: 225, endPoint y: 212, distance: 19.4
click at [206, 232] on icon at bounding box center [202, 236] width 10 height 9
click at [205, 355] on icon at bounding box center [202, 359] width 10 height 9
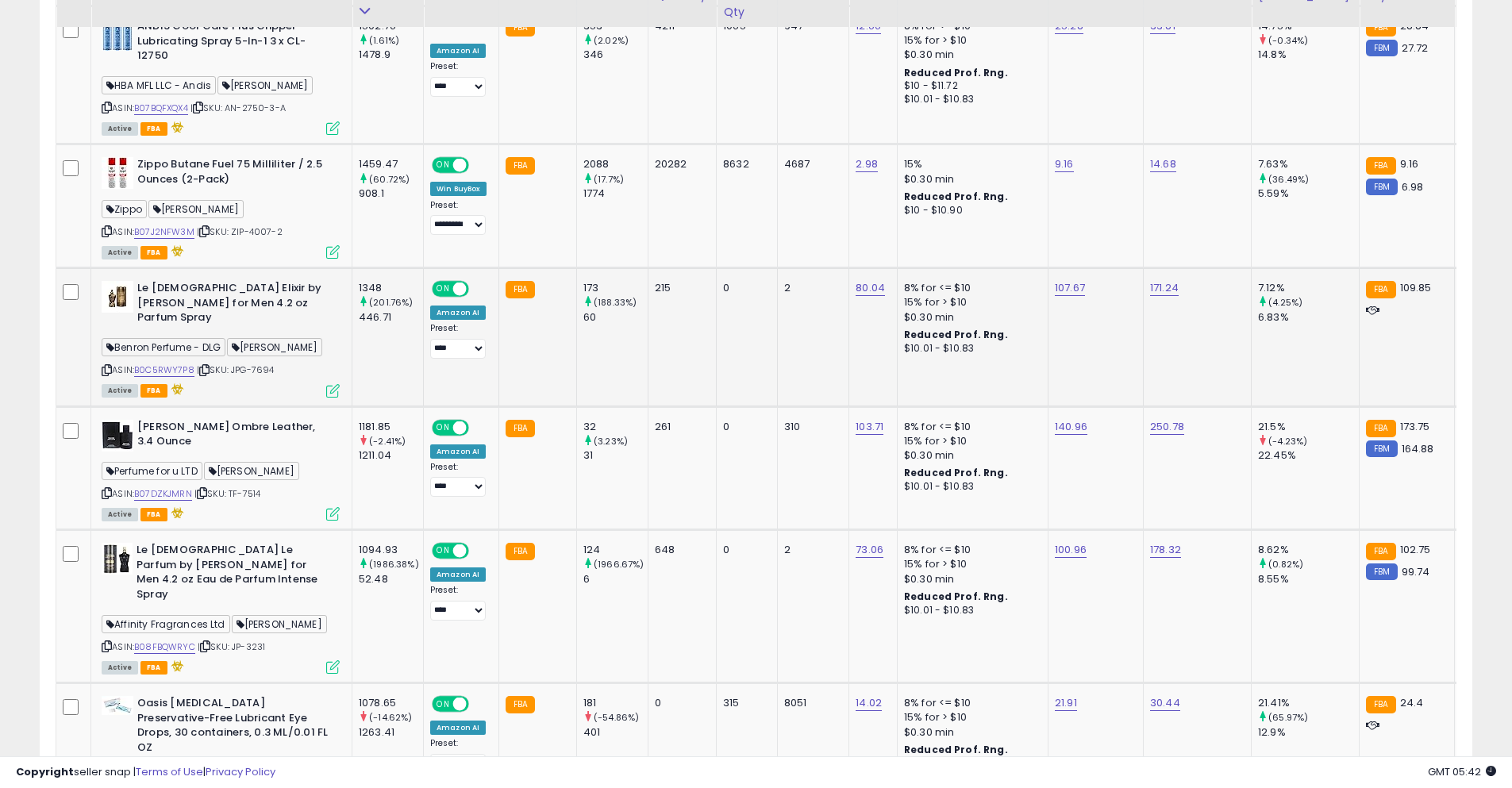
scroll to position [1825, 0]
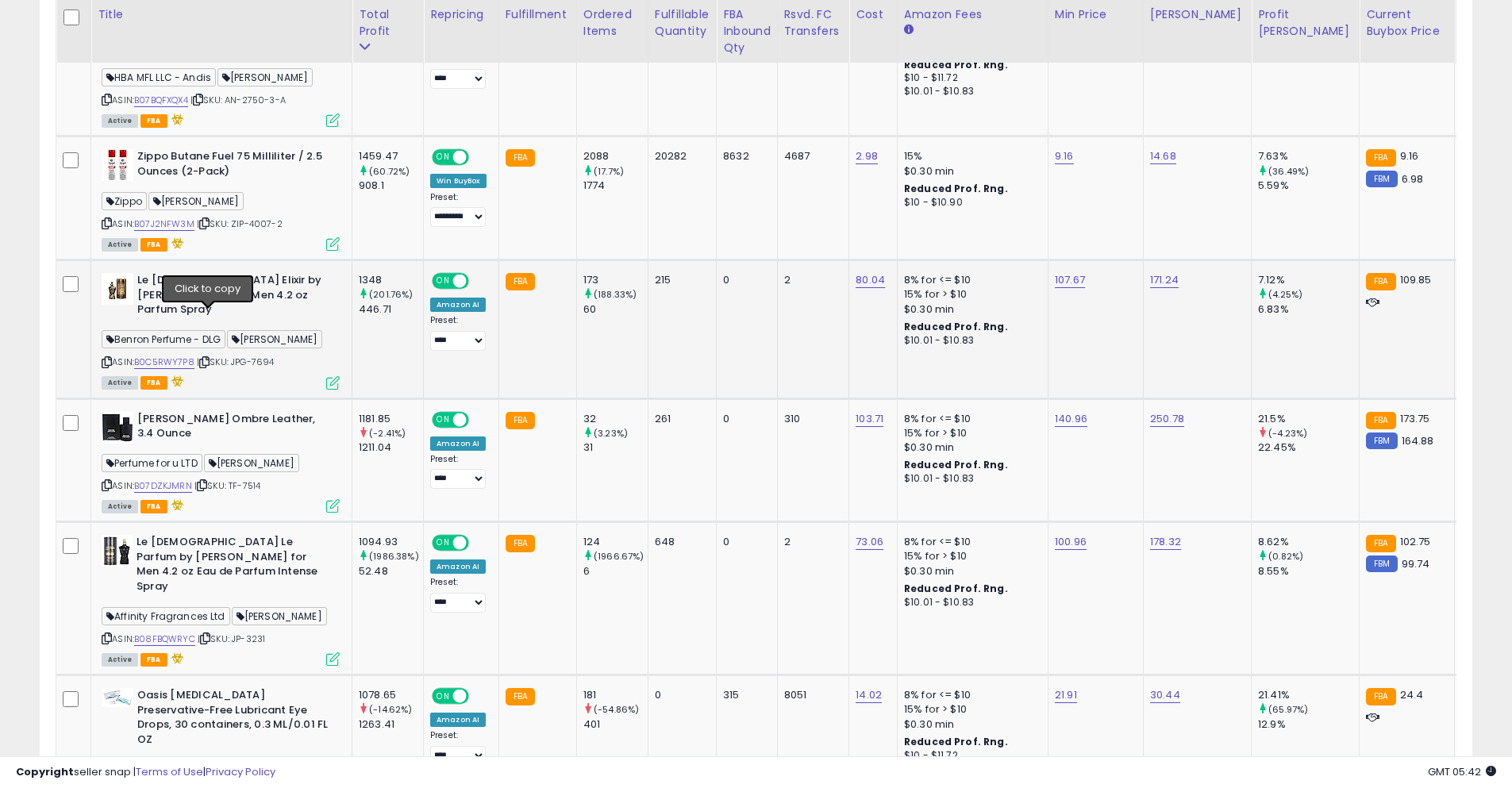
click at [209, 358] on icon at bounding box center [204, 362] width 10 height 9
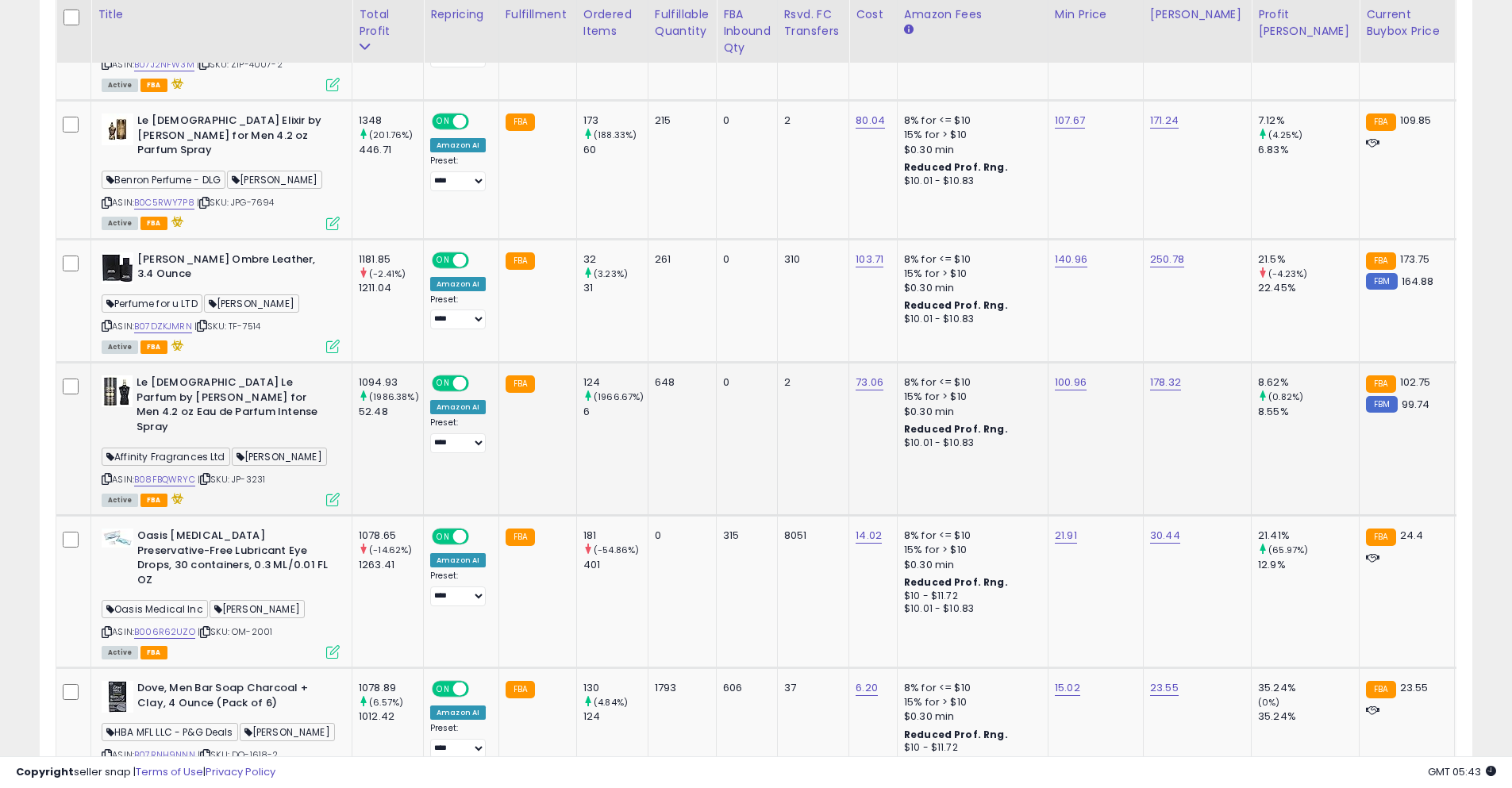
scroll to position [1983, 0]
click at [204, 629] on icon at bounding box center [204, 633] width 10 height 9
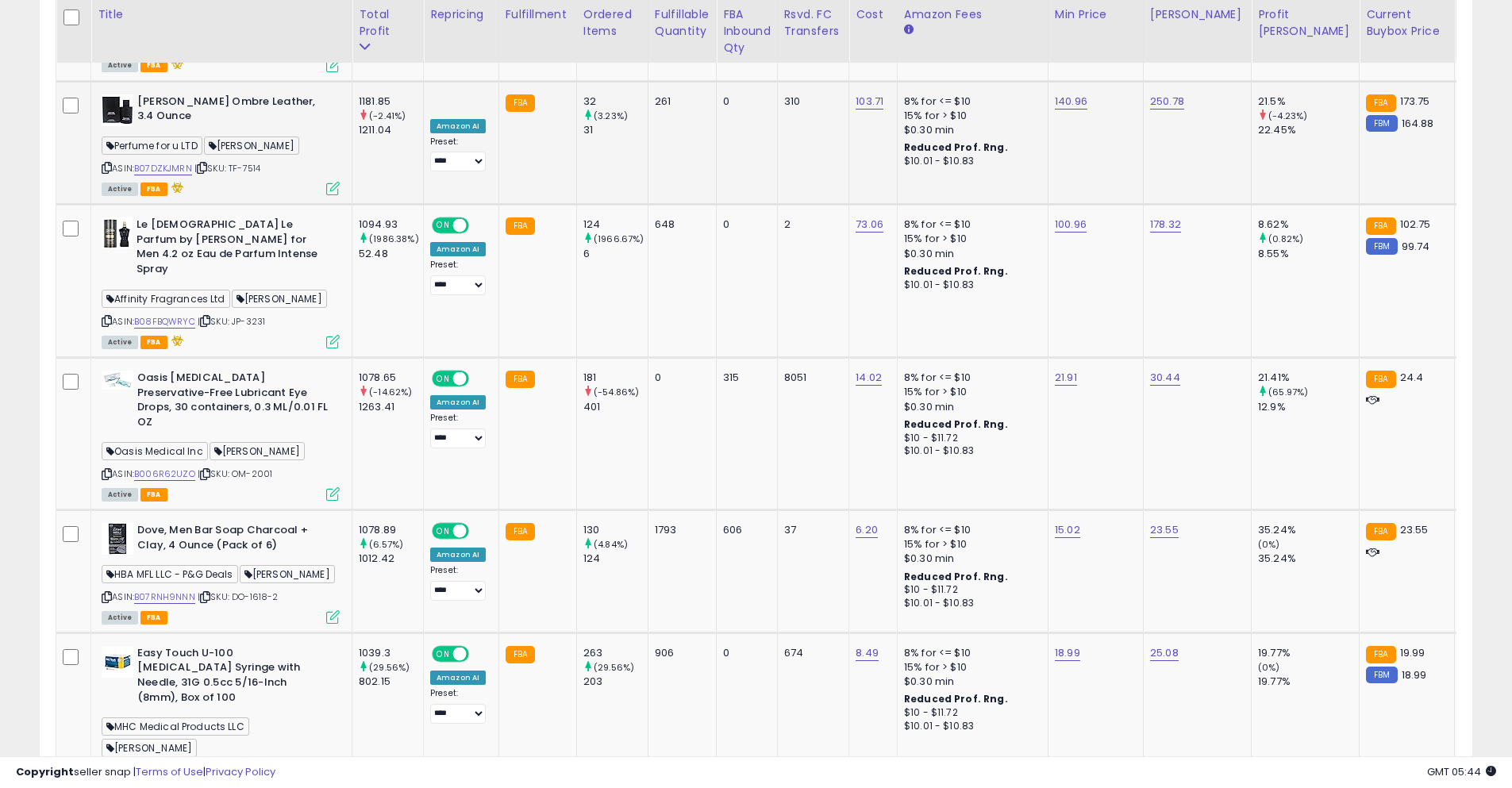
scroll to position [2222, 0]
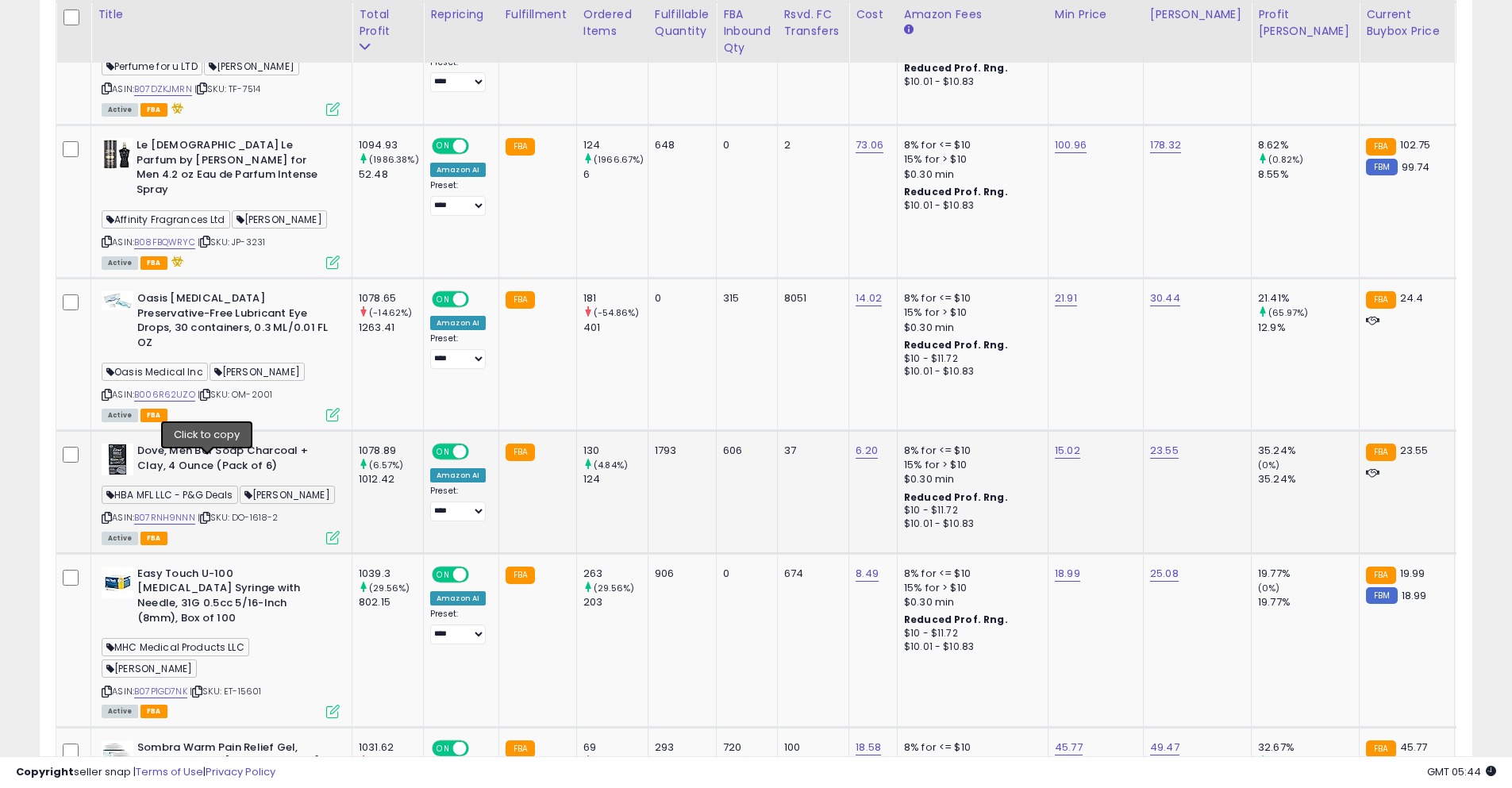
click at [209, 514] on icon at bounding box center [204, 518] width 10 height 9
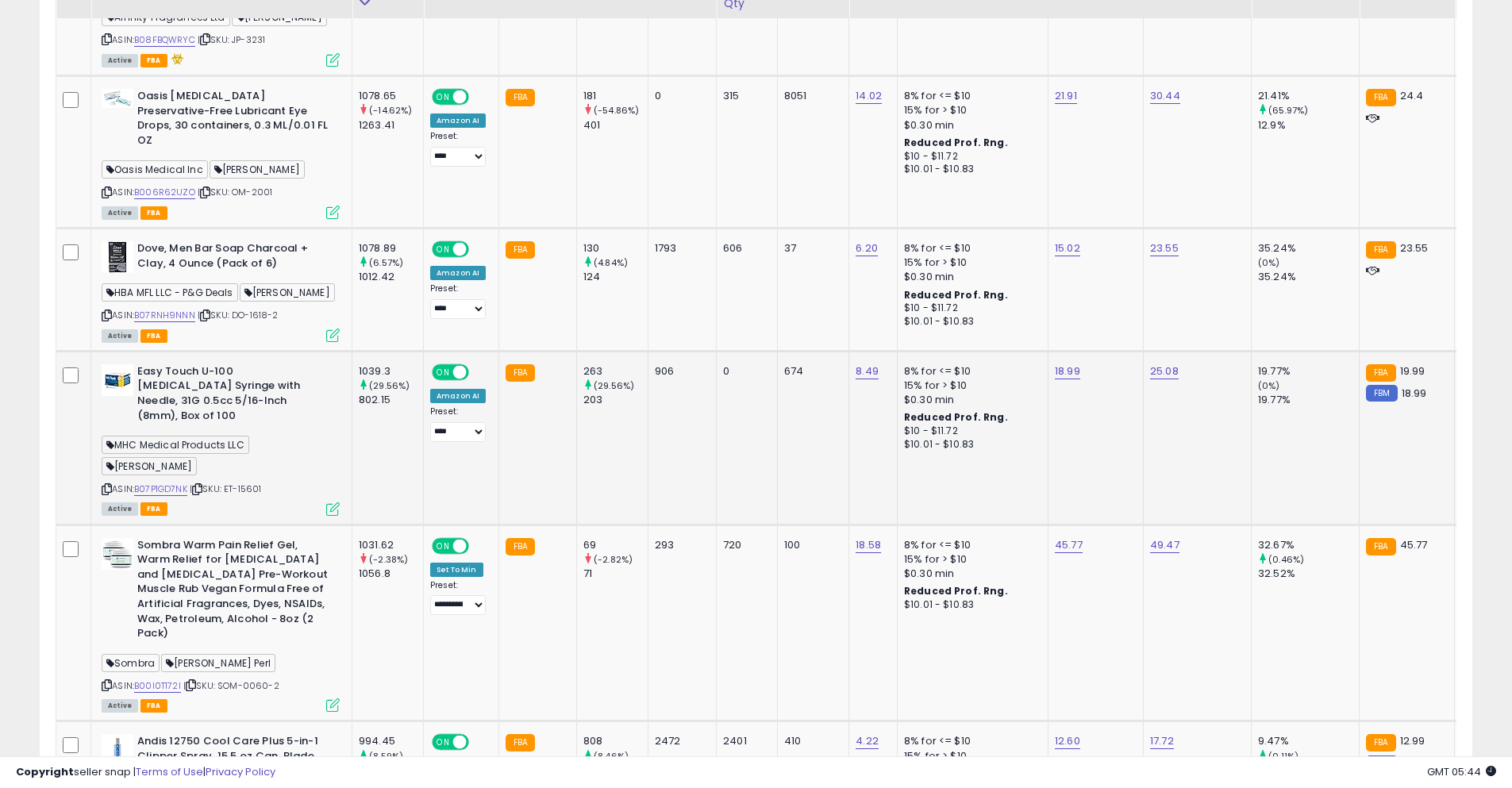
scroll to position [2460, 0]
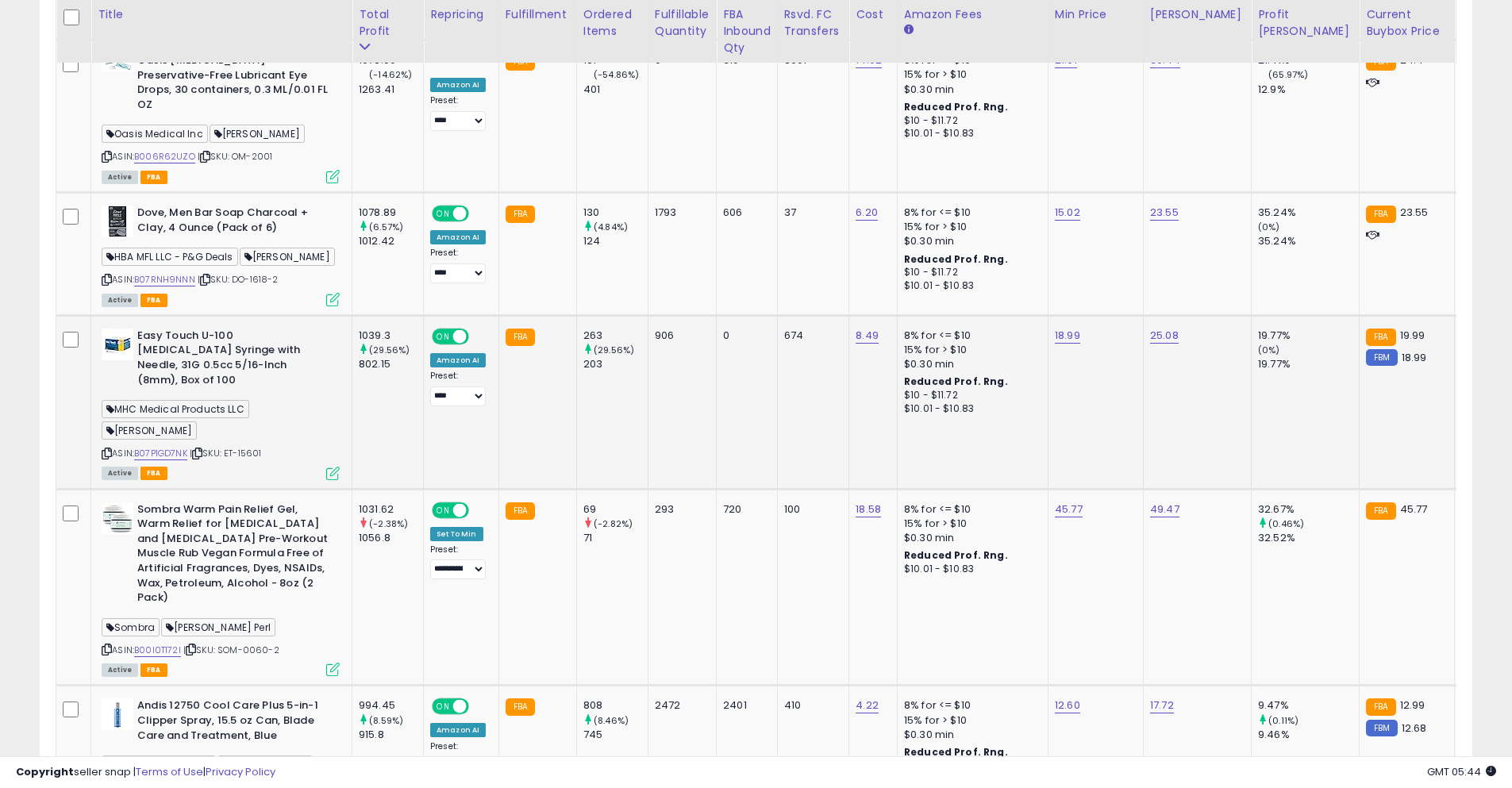
drag, startPoint x: 203, startPoint y: 384, endPoint x: 184, endPoint y: 369, distance: 24.2
click at [202, 449] on icon at bounding box center [197, 453] width 10 height 9
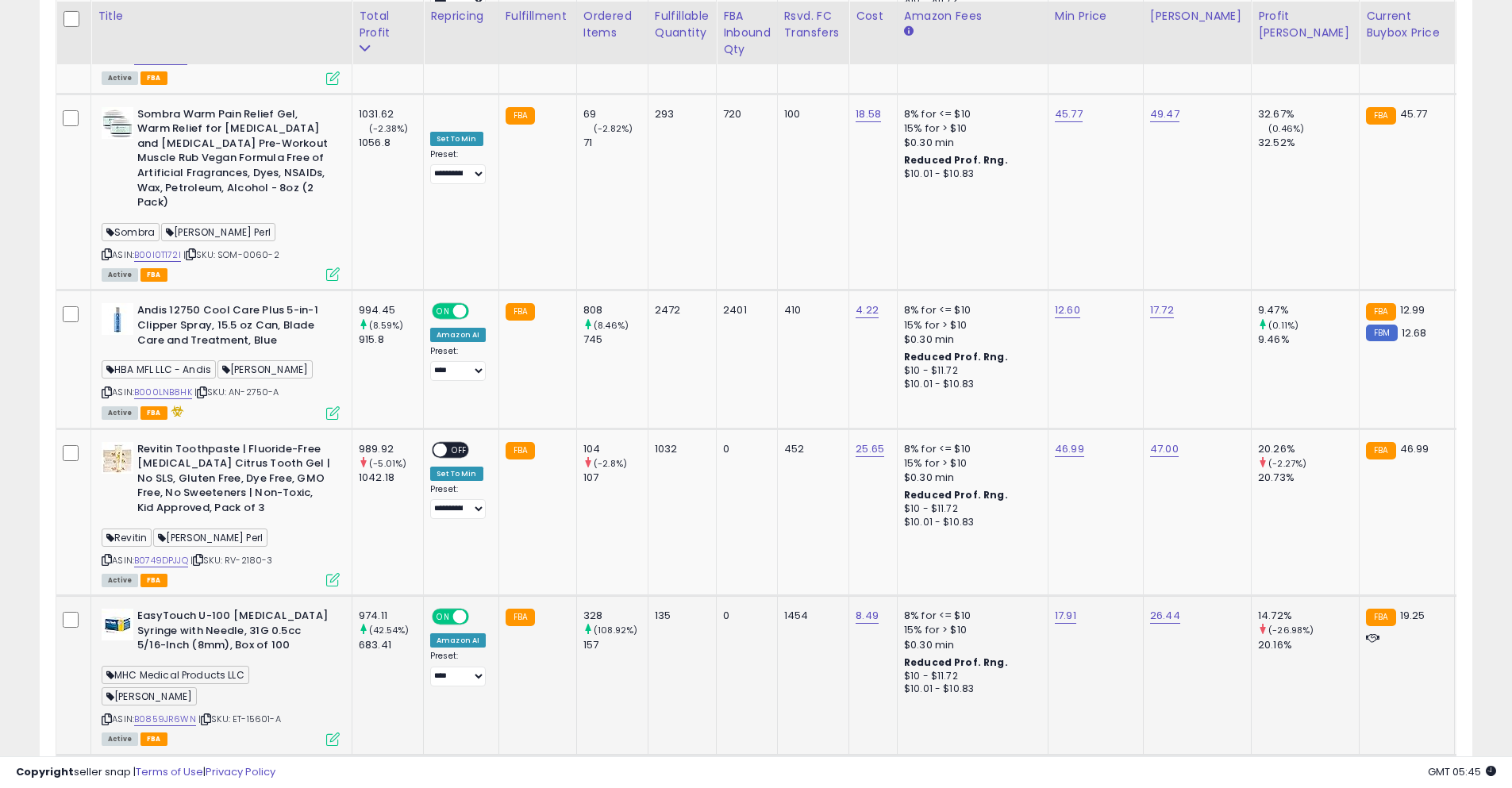
scroll to position [2857, 0]
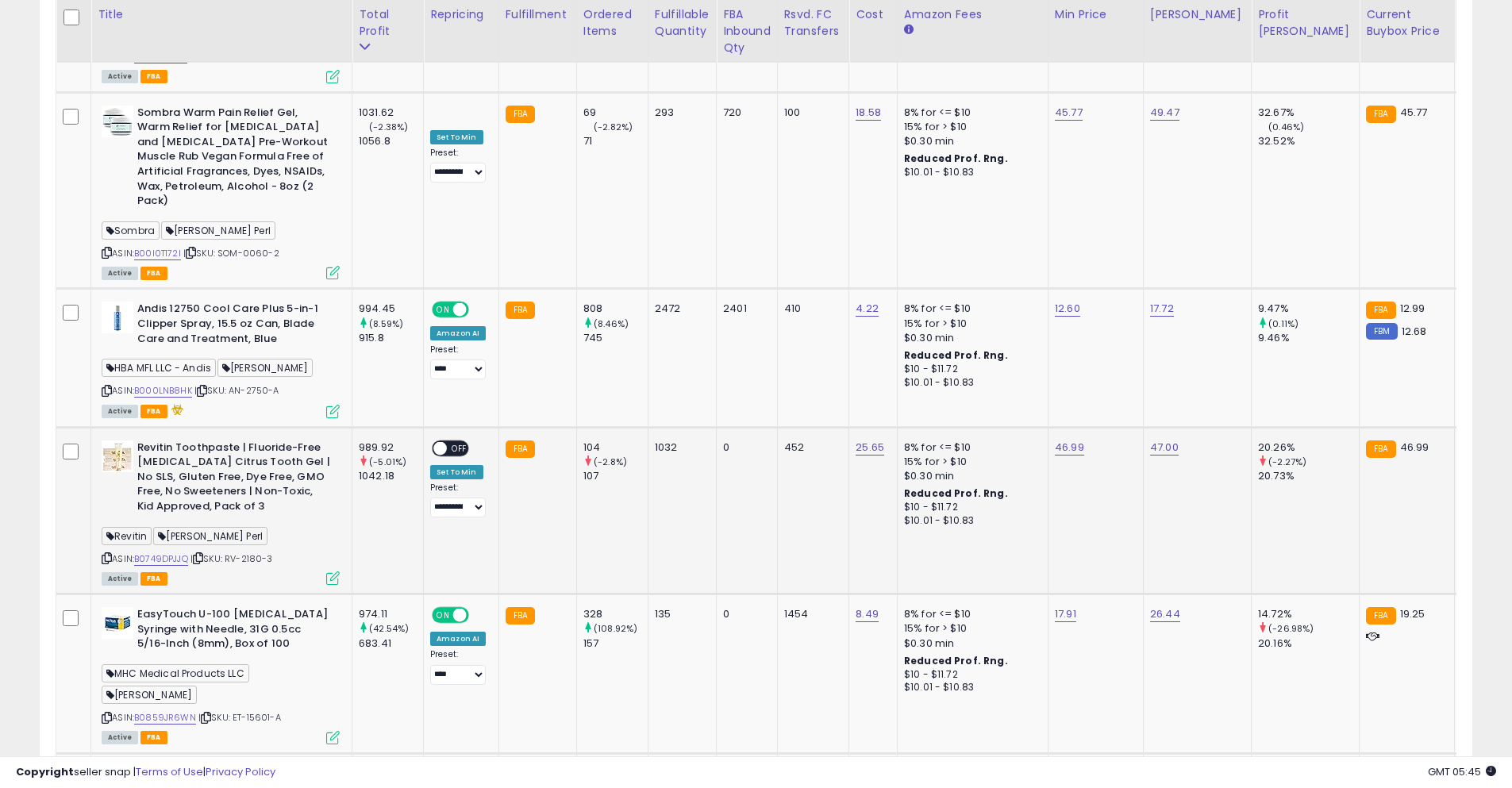
click at [203, 554] on icon at bounding box center [198, 558] width 10 height 9
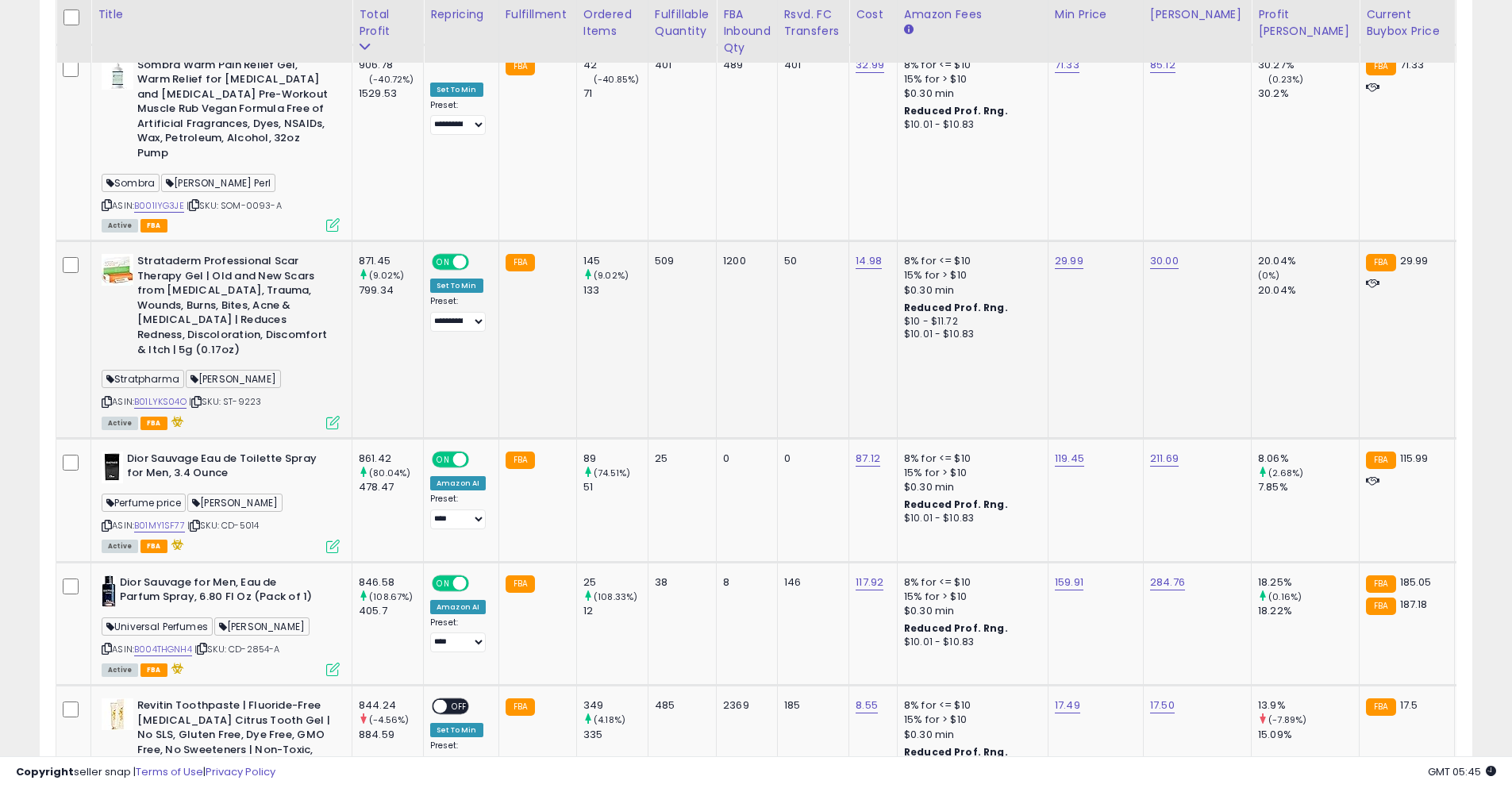
scroll to position [3571, 0]
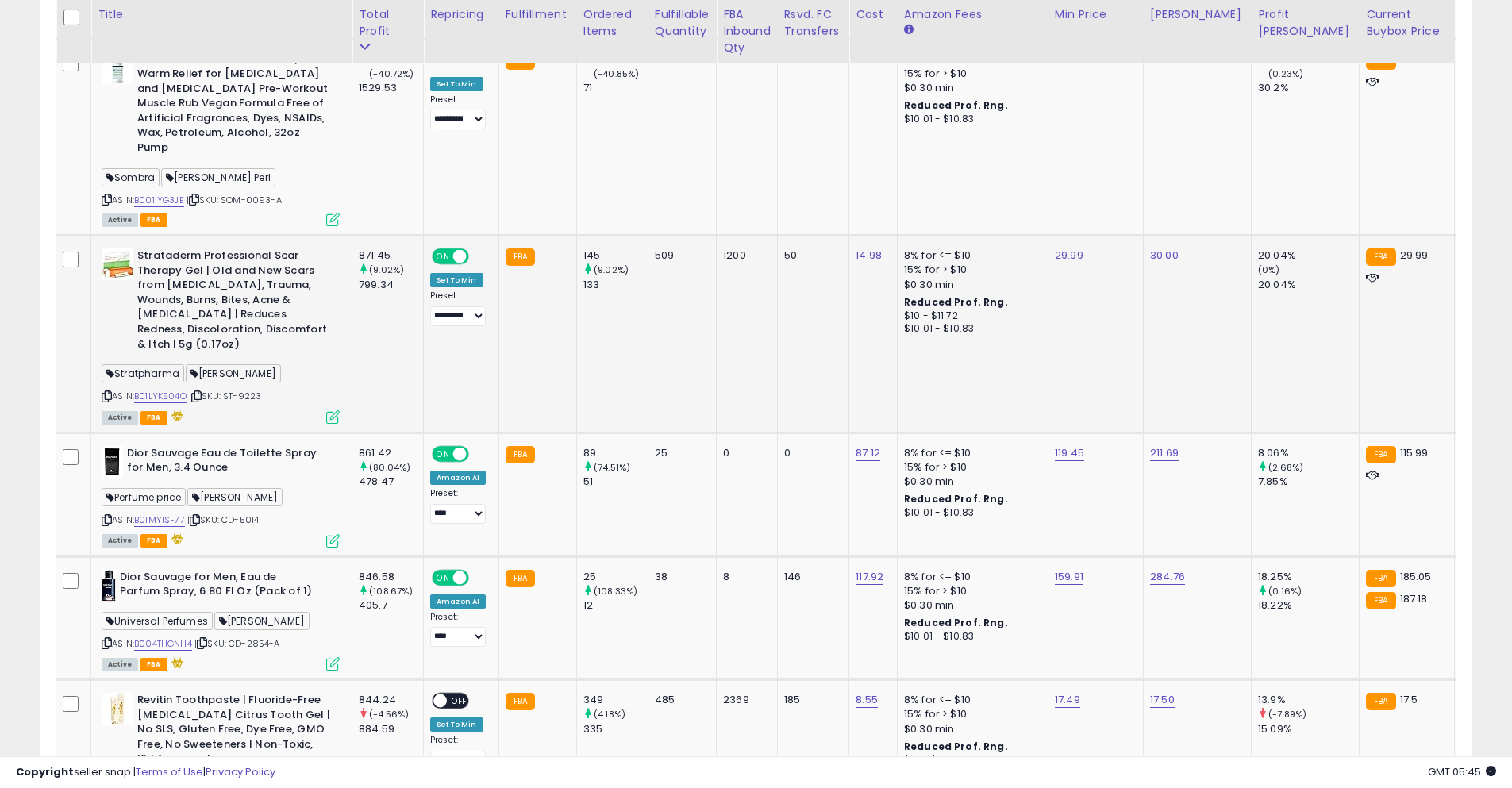
click at [201, 392] on icon at bounding box center [196, 396] width 10 height 9
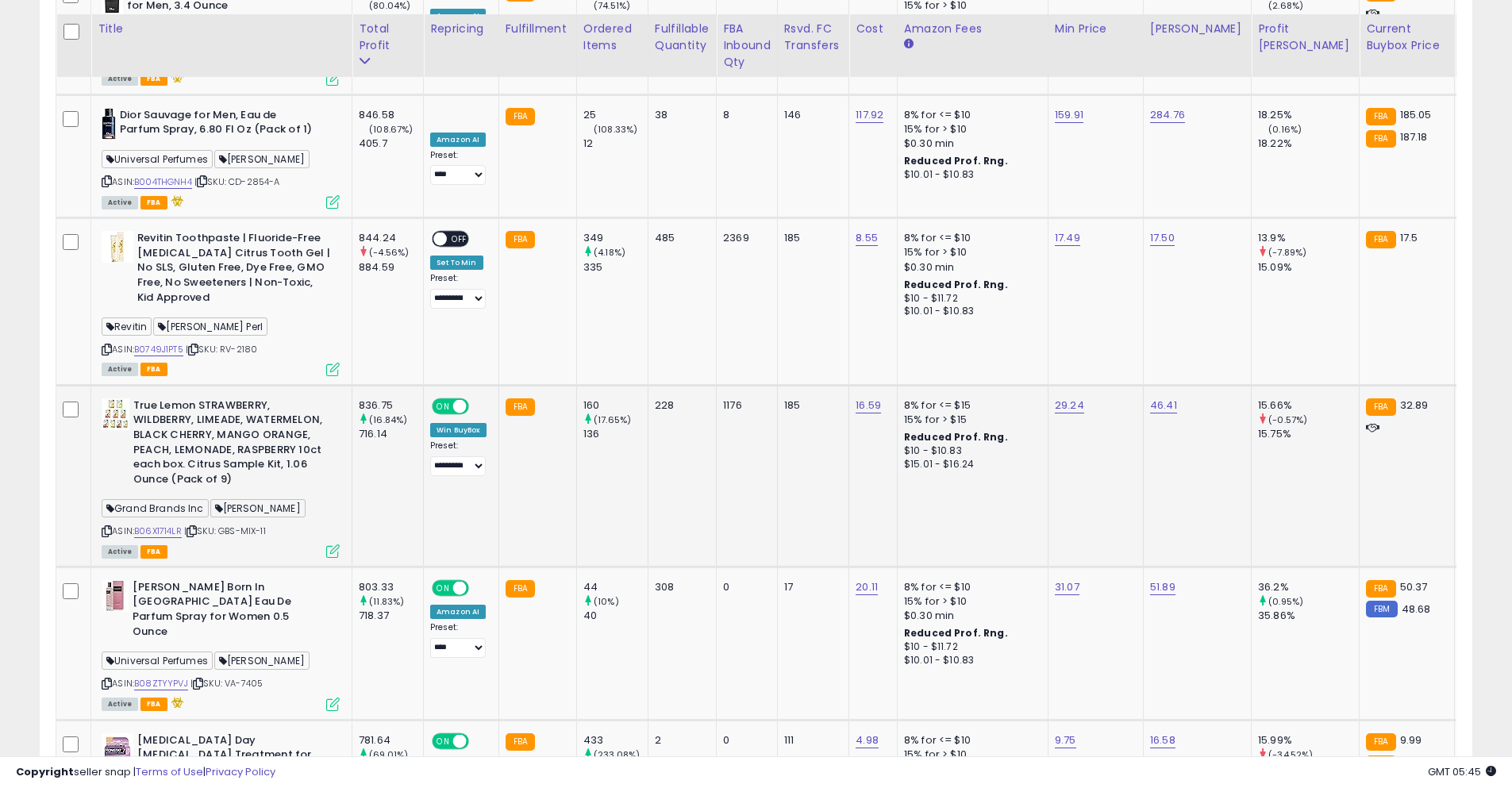
scroll to position [4046, 0]
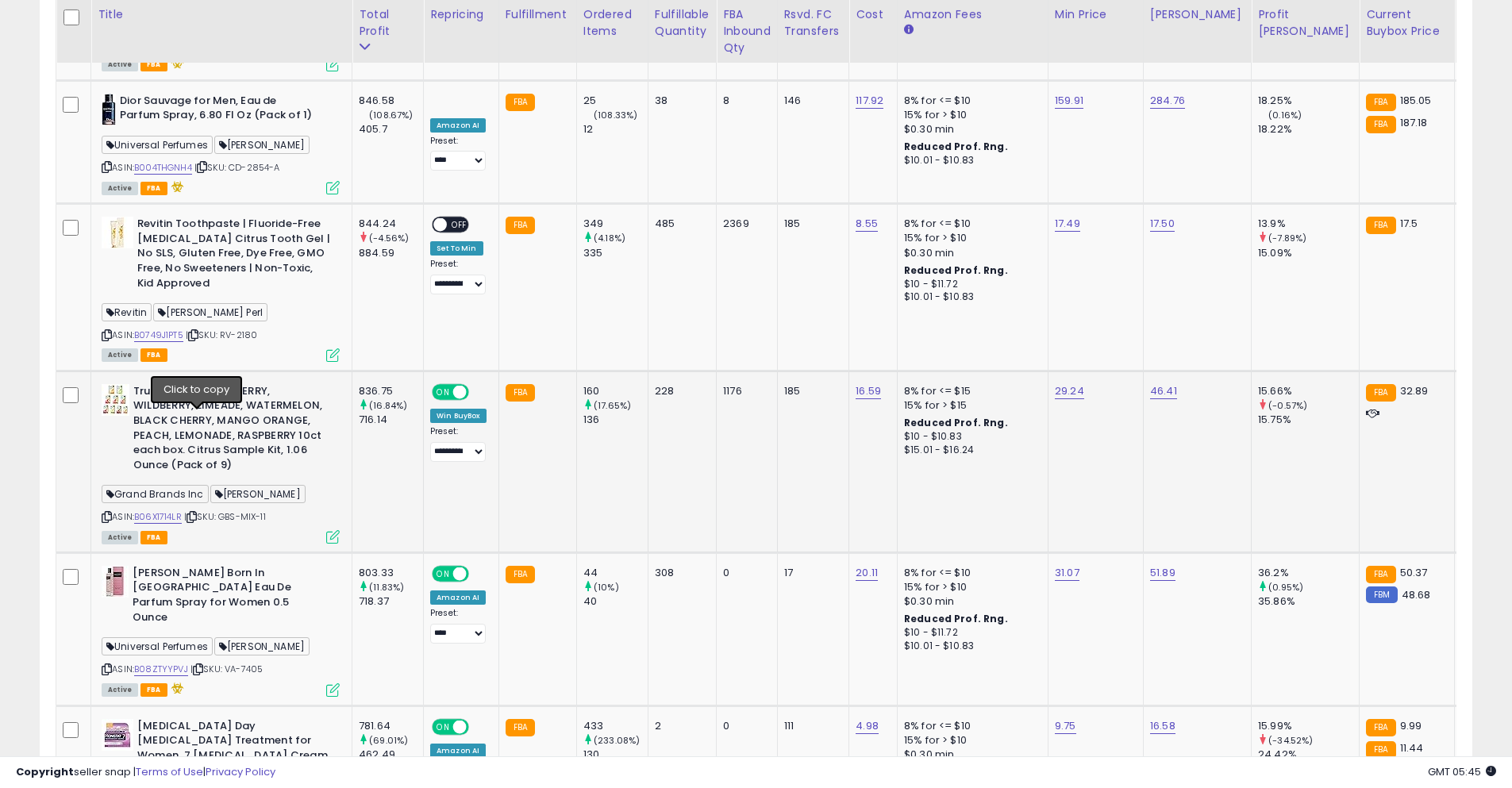
click at [196, 513] on icon at bounding box center [192, 517] width 10 height 9
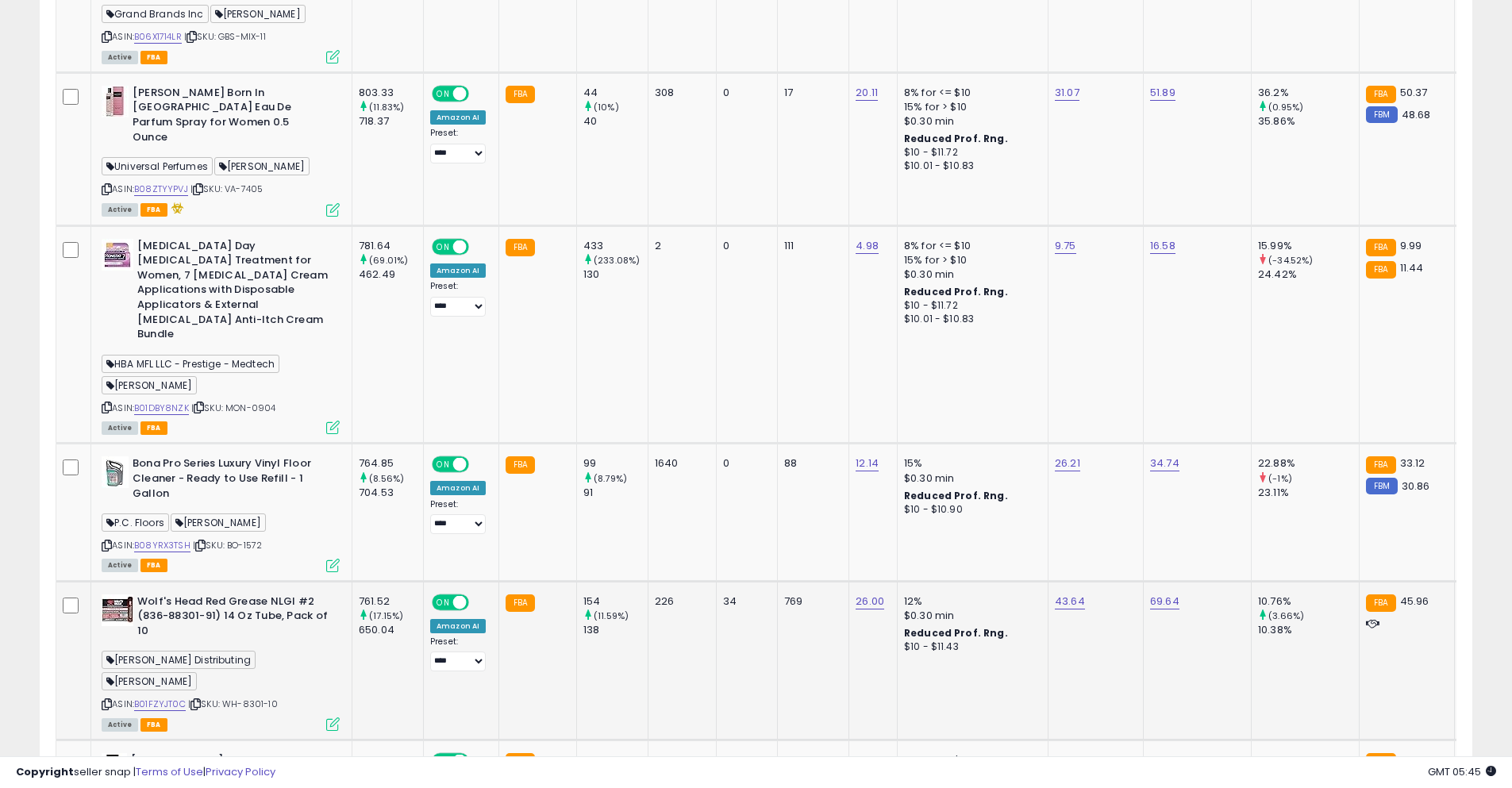
scroll to position [4681, 0]
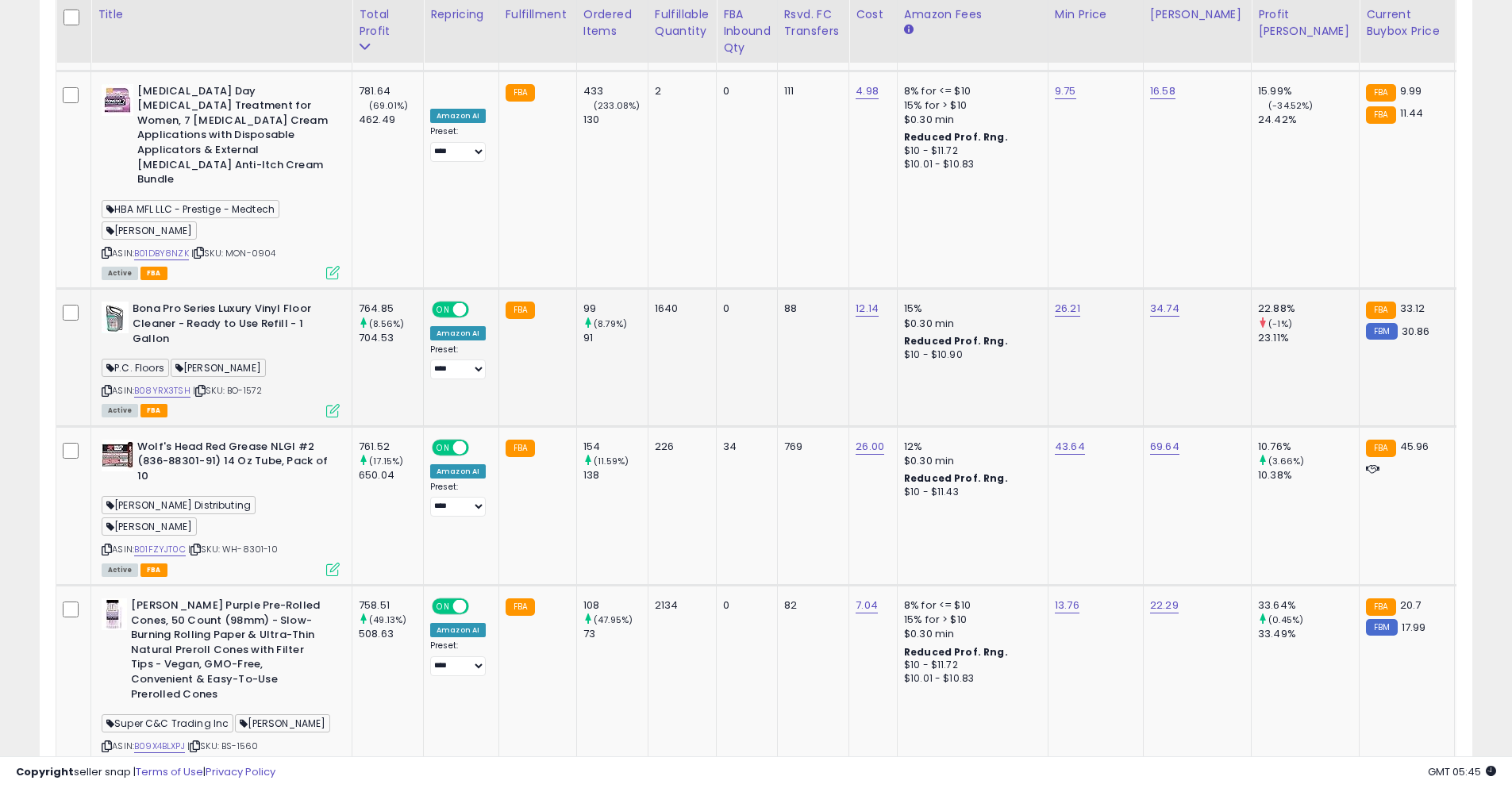
drag, startPoint x: 208, startPoint y: 263, endPoint x: 196, endPoint y: 258, distance: 13.0
click at [205, 386] on icon at bounding box center [200, 390] width 10 height 9
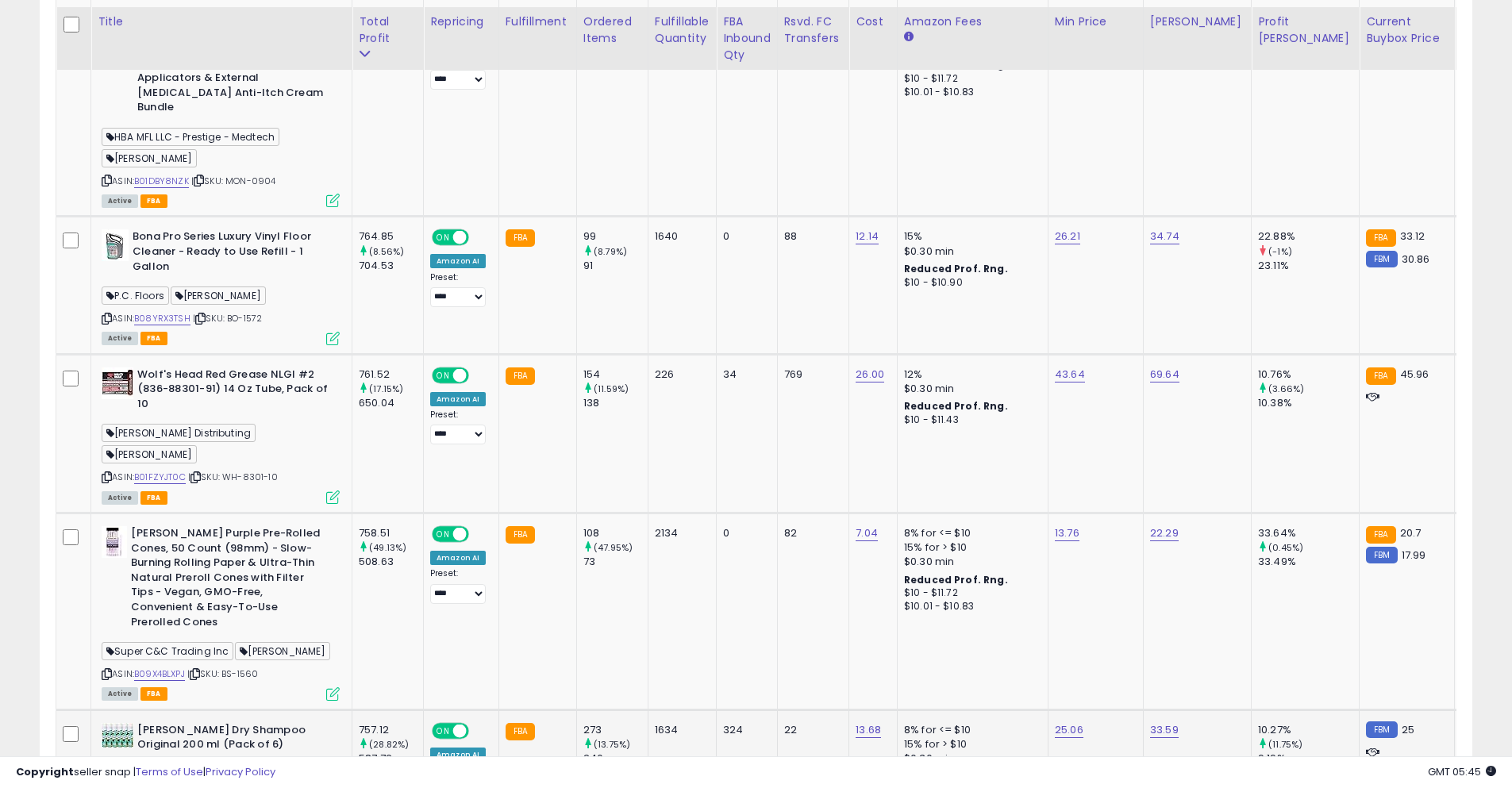
scroll to position [4760, 0]
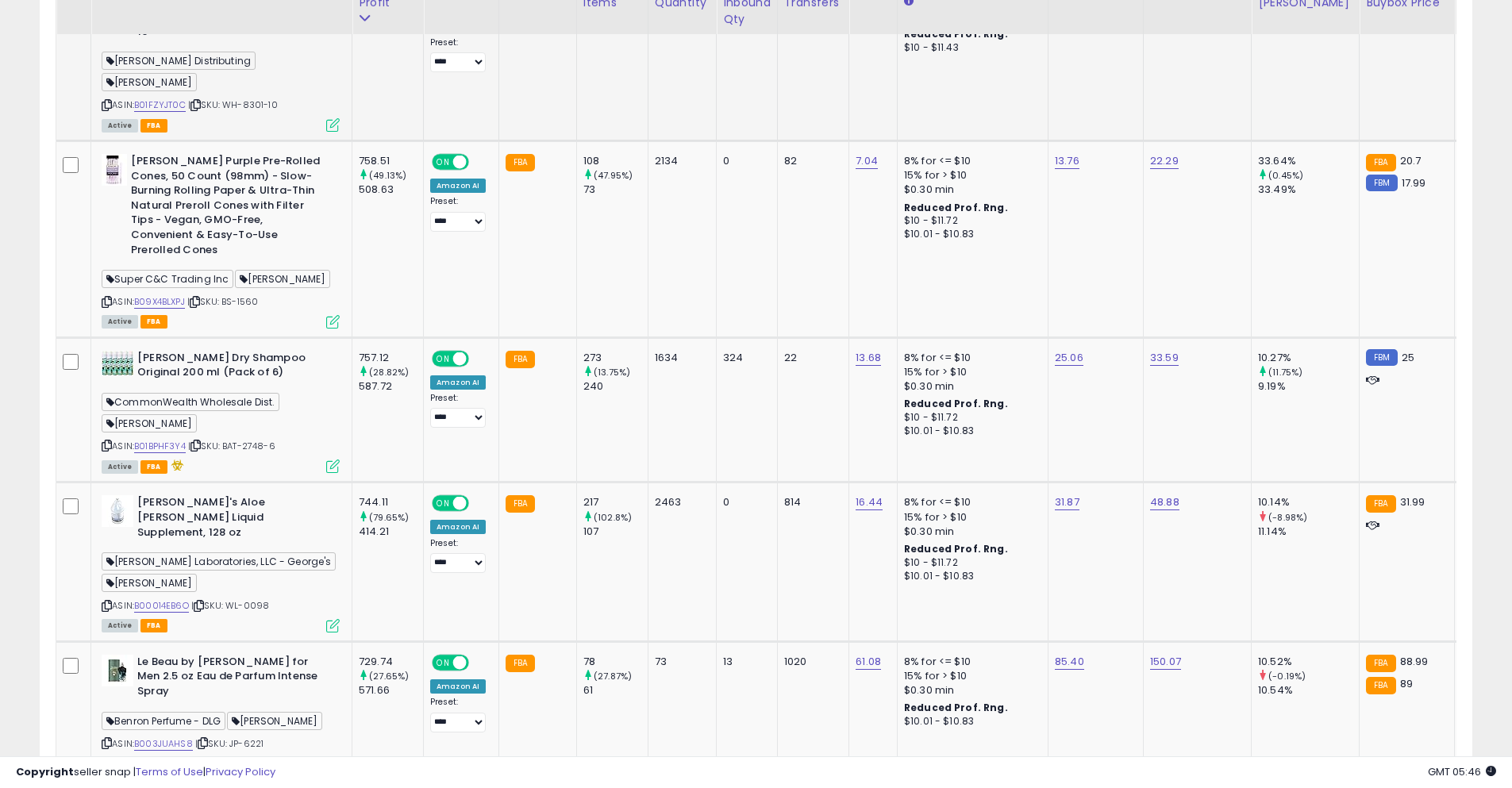
scroll to position [5237, 0]
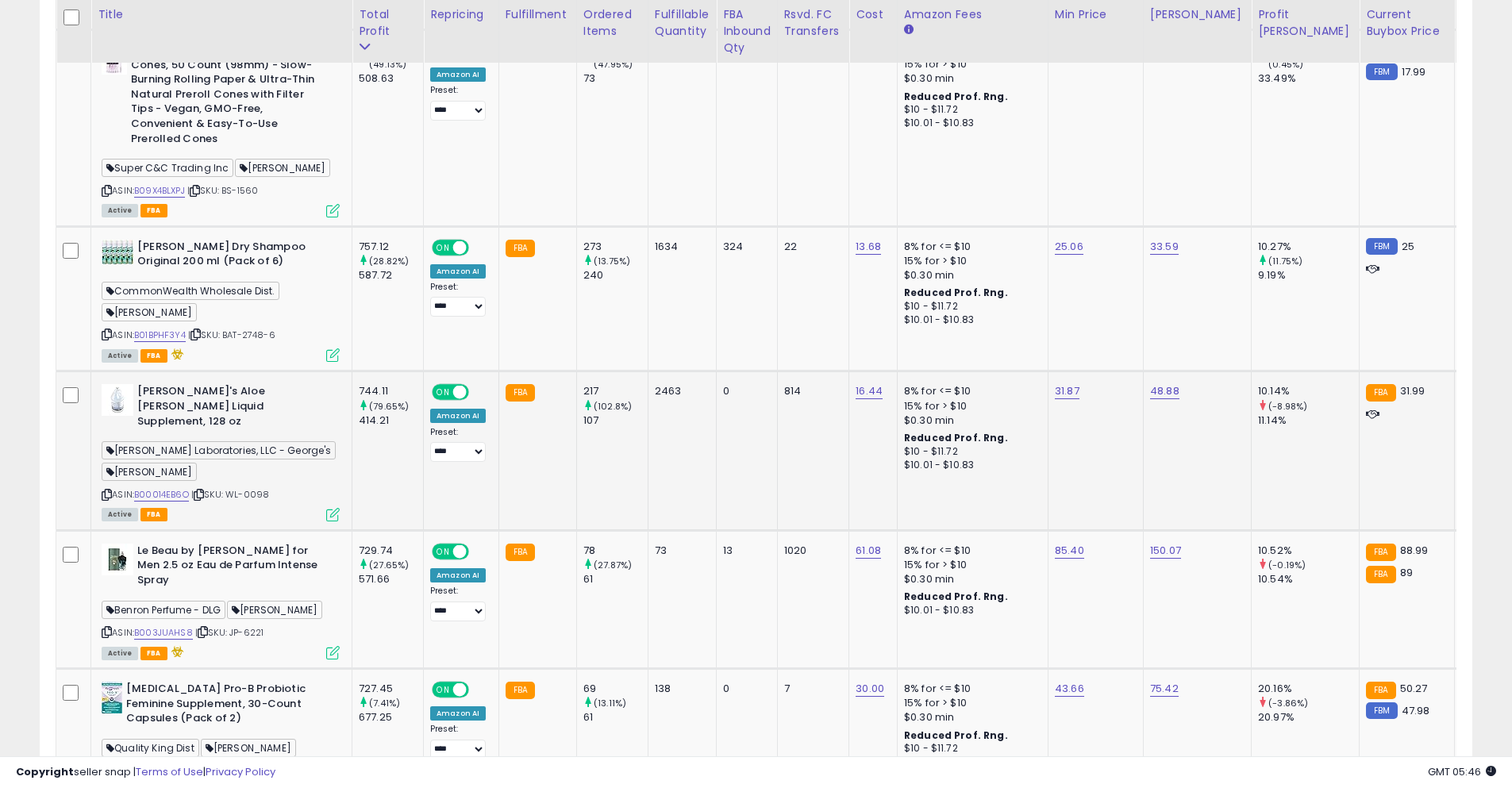
click at [204, 490] on icon at bounding box center [199, 494] width 10 height 9
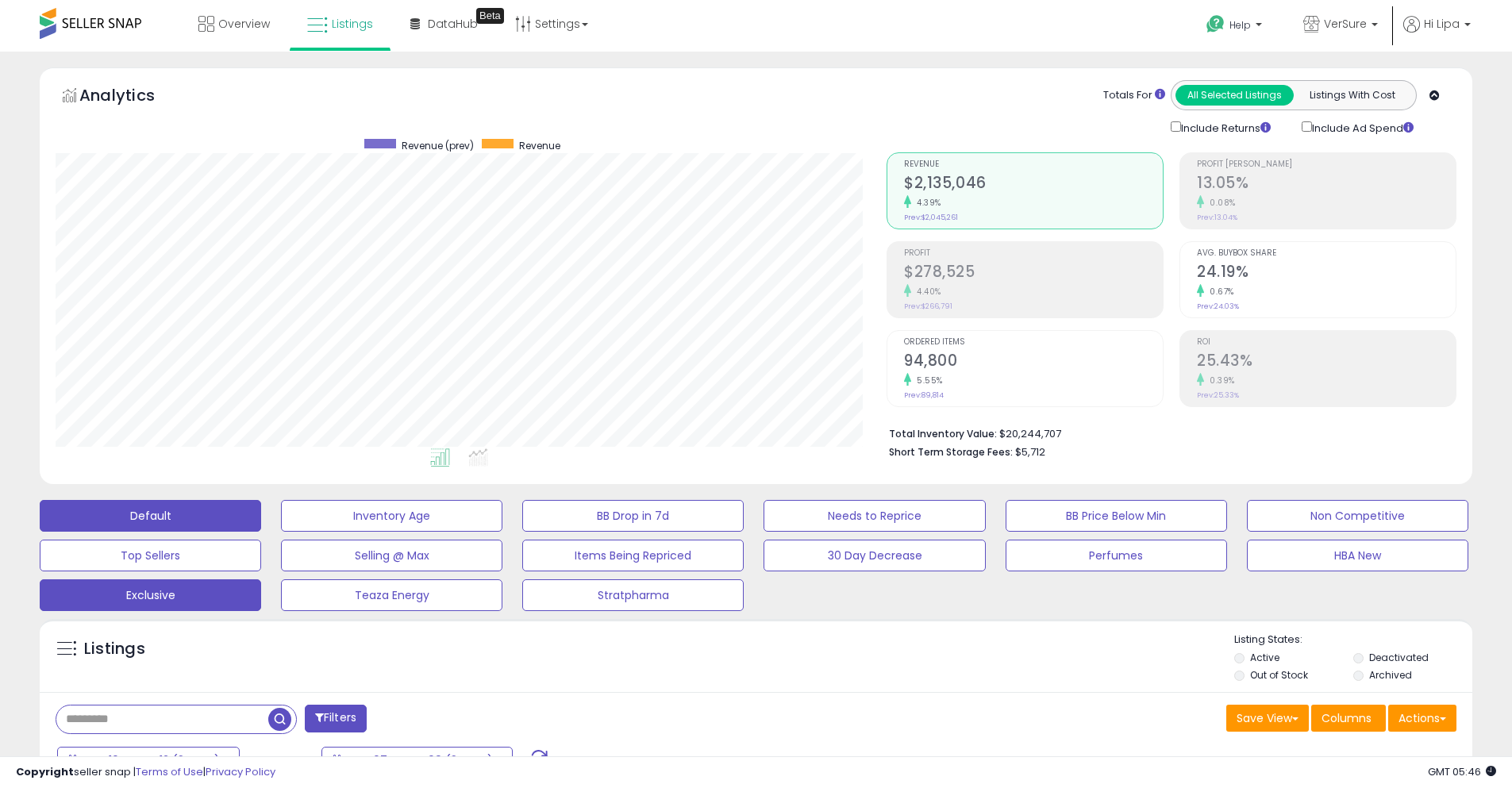
scroll to position [238, 0]
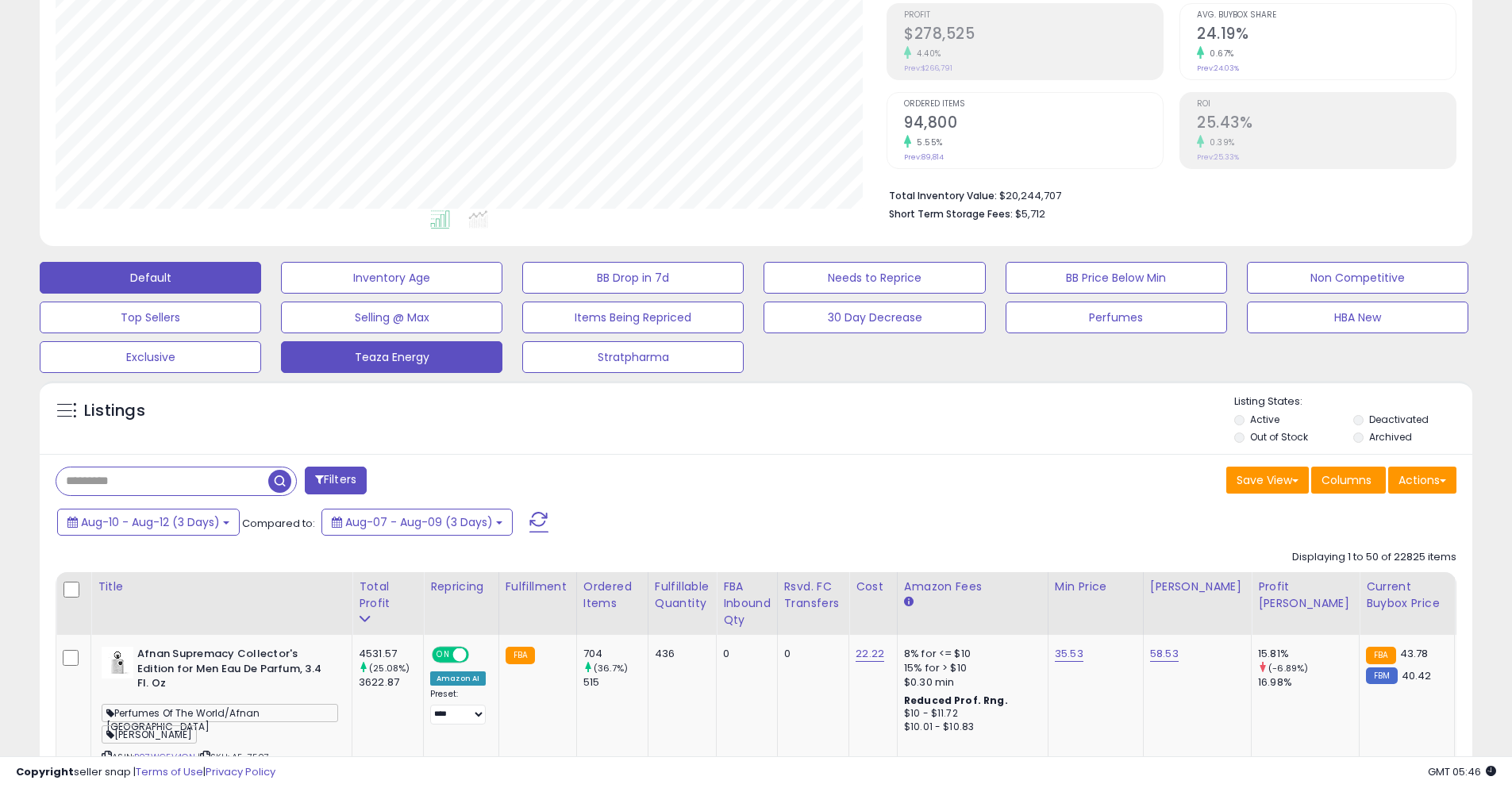
click at [403, 294] on button "Teaza Energy" at bounding box center [391, 277] width 221 height 31
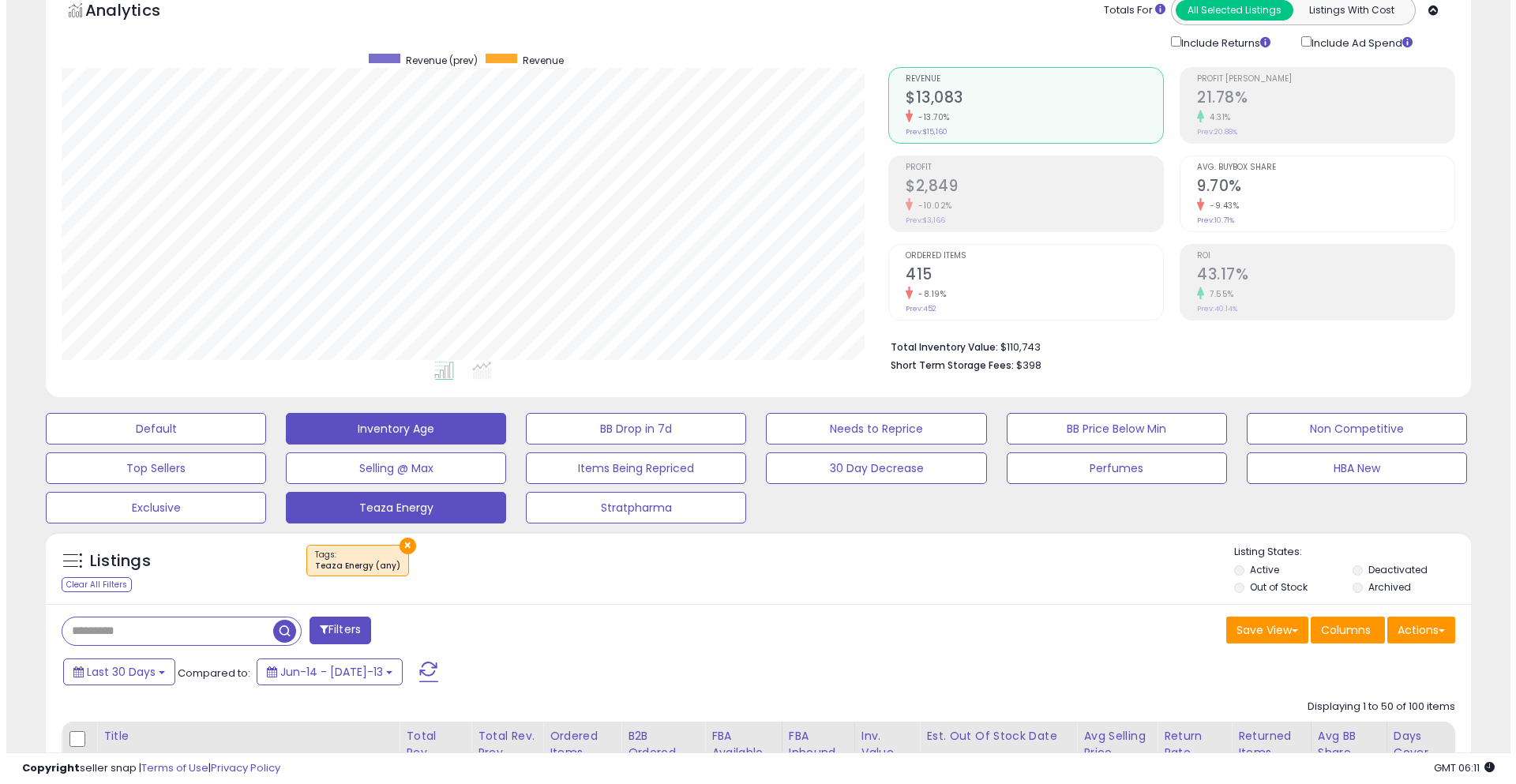
scroll to position [77, 0]
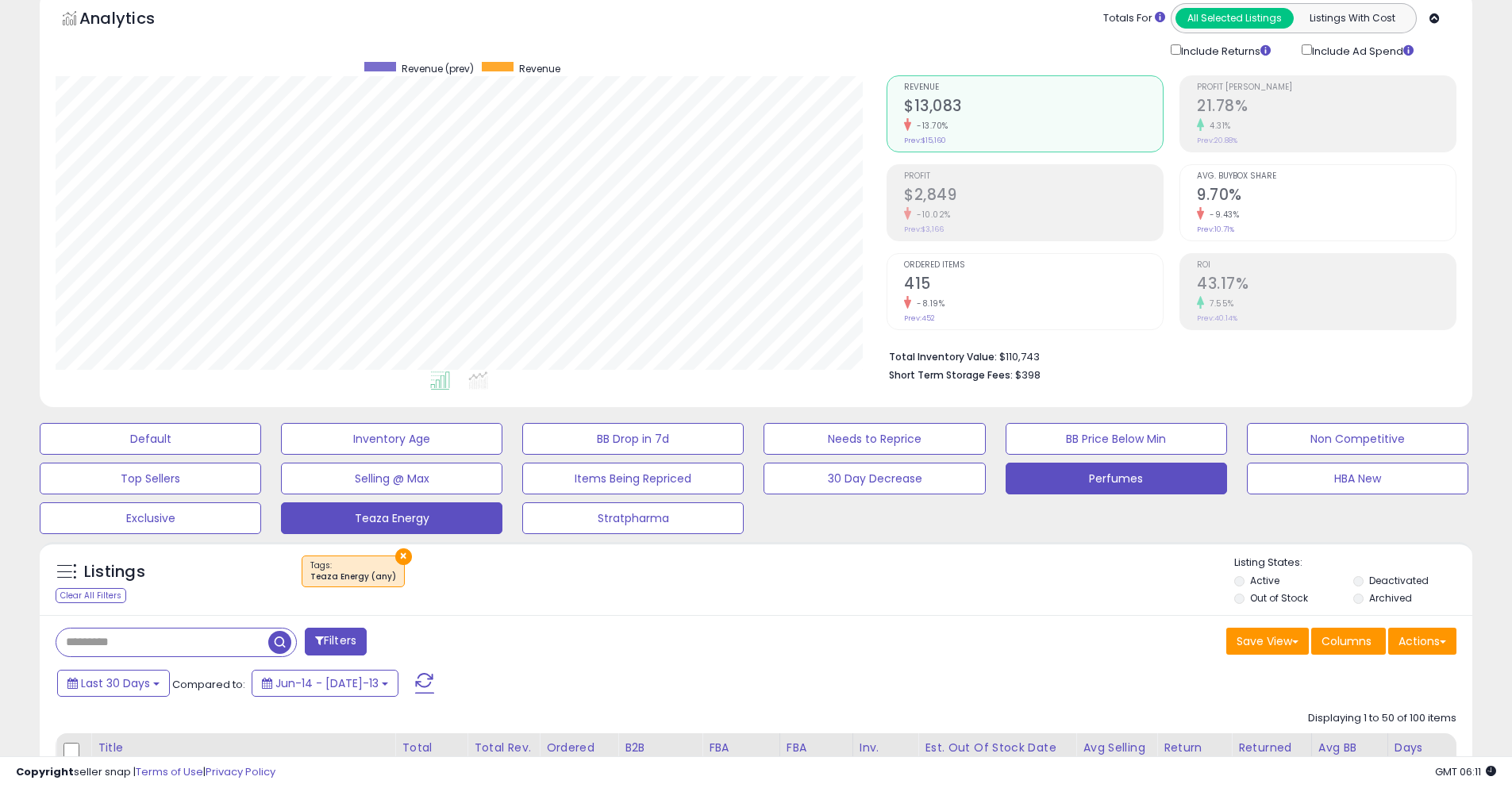
click at [261, 455] on button "Perfumes" at bounding box center [150, 438] width 221 height 31
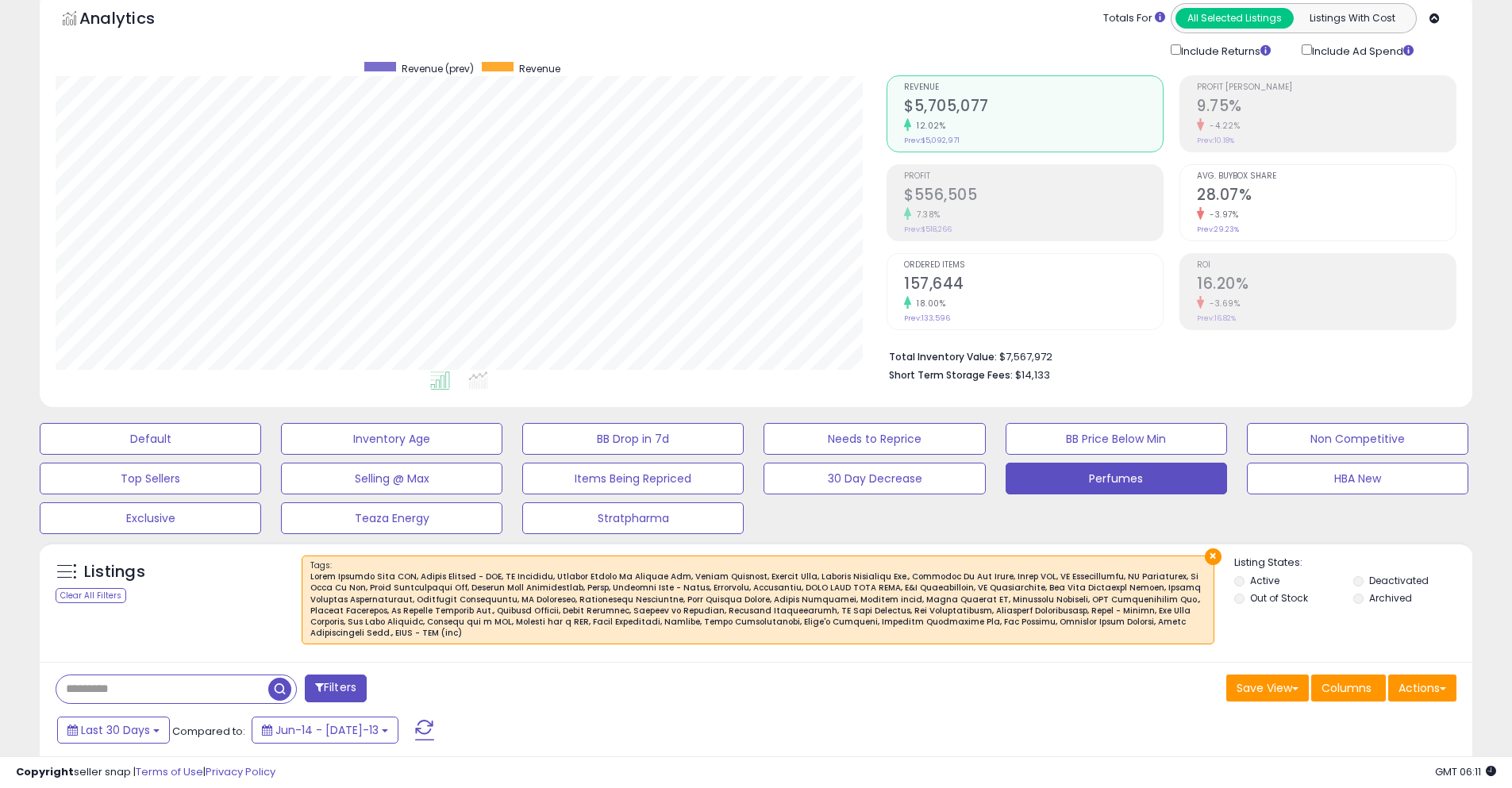
scroll to position [325, 831]
click at [217, 572] on div "Listings" at bounding box center [151, 576] width 214 height 26
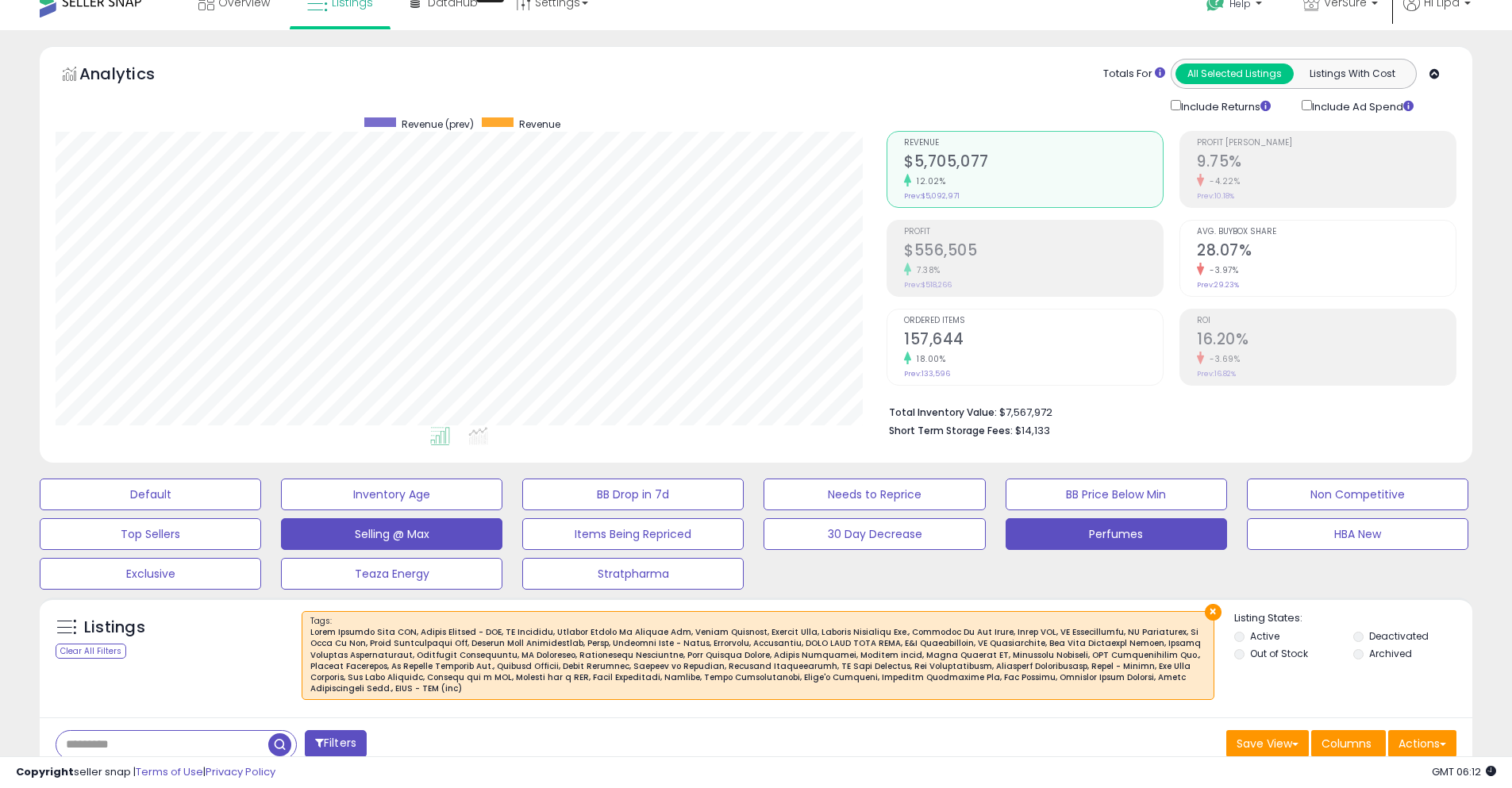
scroll to position [0, 0]
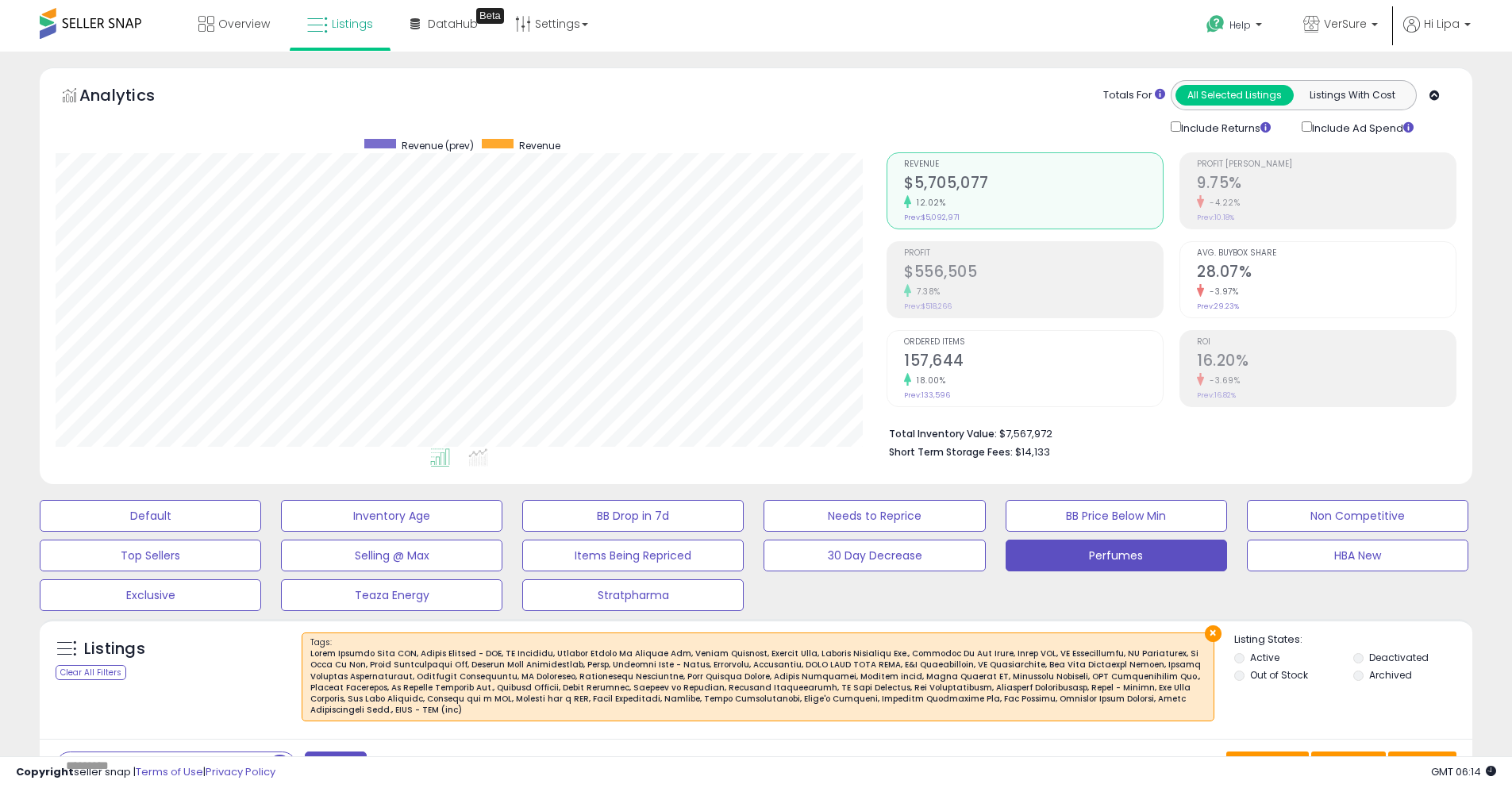
select select "**"
